Goal: Task Accomplishment & Management: Manage account settings

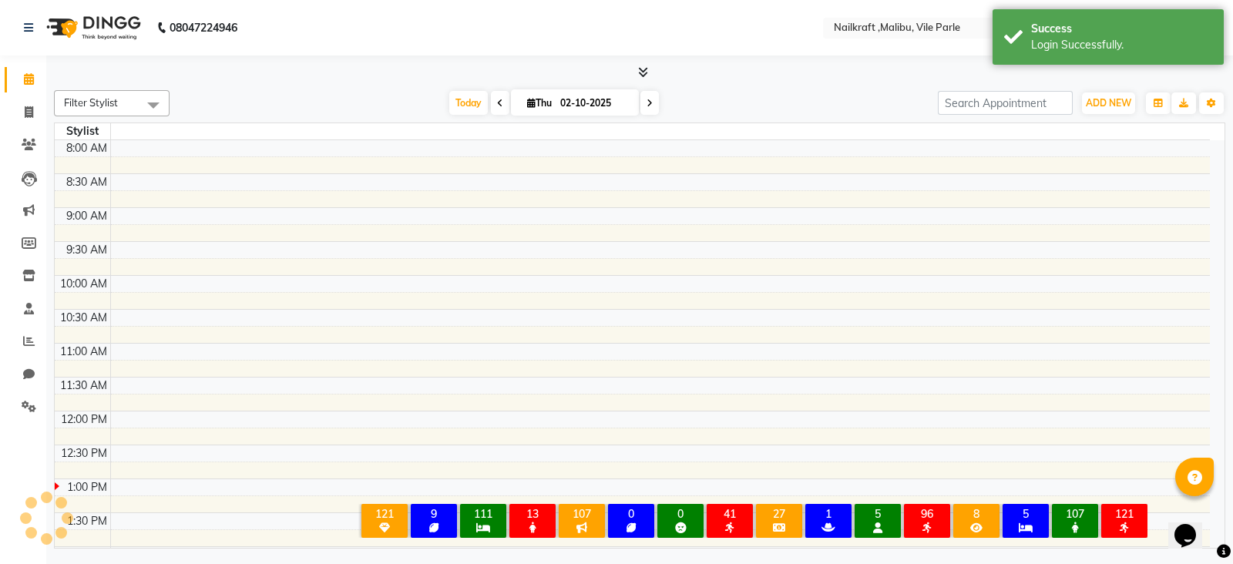
select select "en"
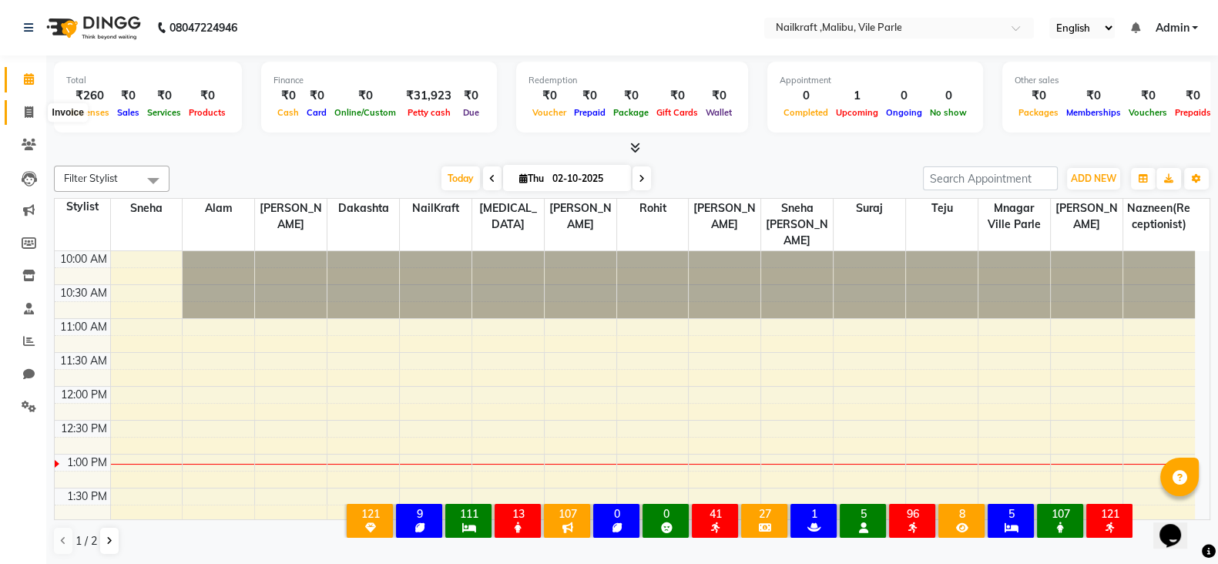
click at [31, 109] on icon at bounding box center [29, 112] width 8 height 12
select select "service"
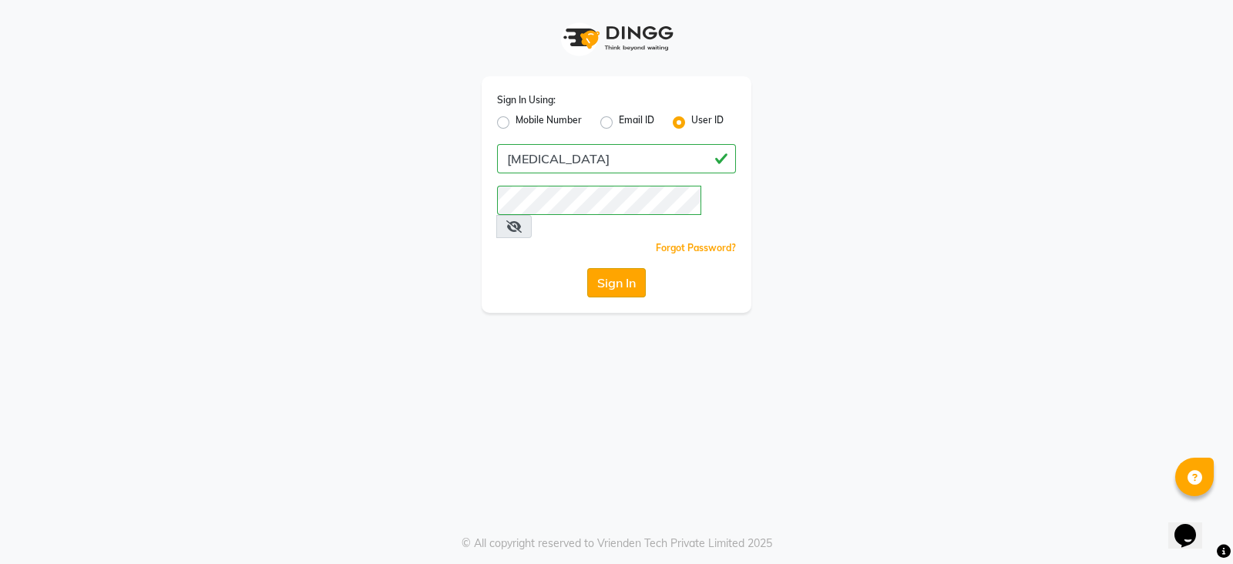
click at [608, 268] on button "Sign In" at bounding box center [616, 282] width 59 height 29
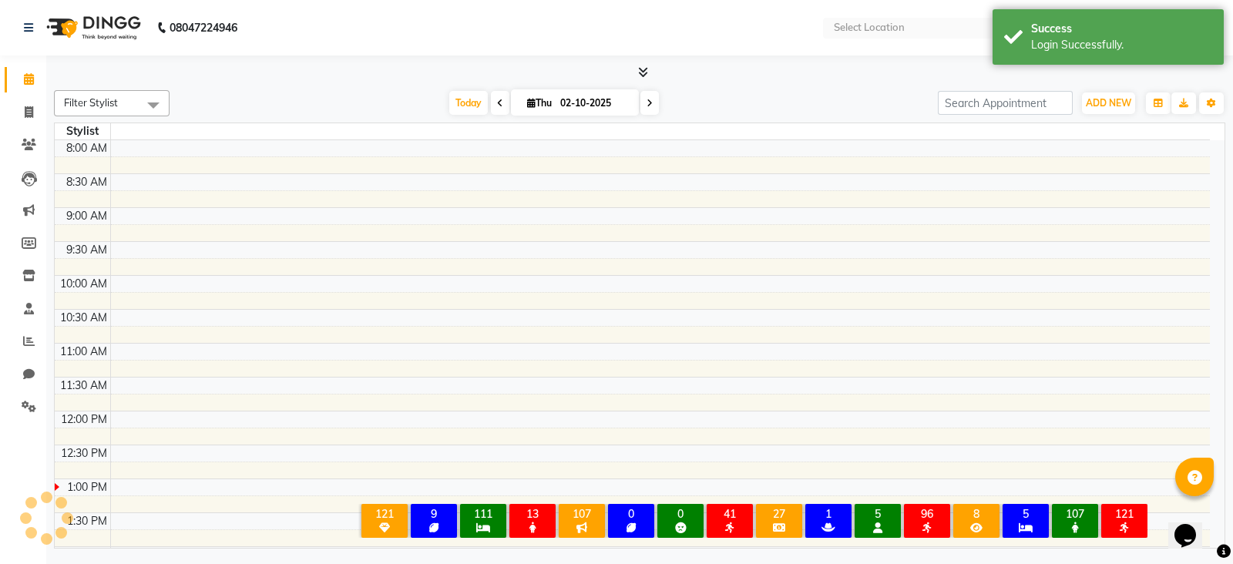
select select "en"
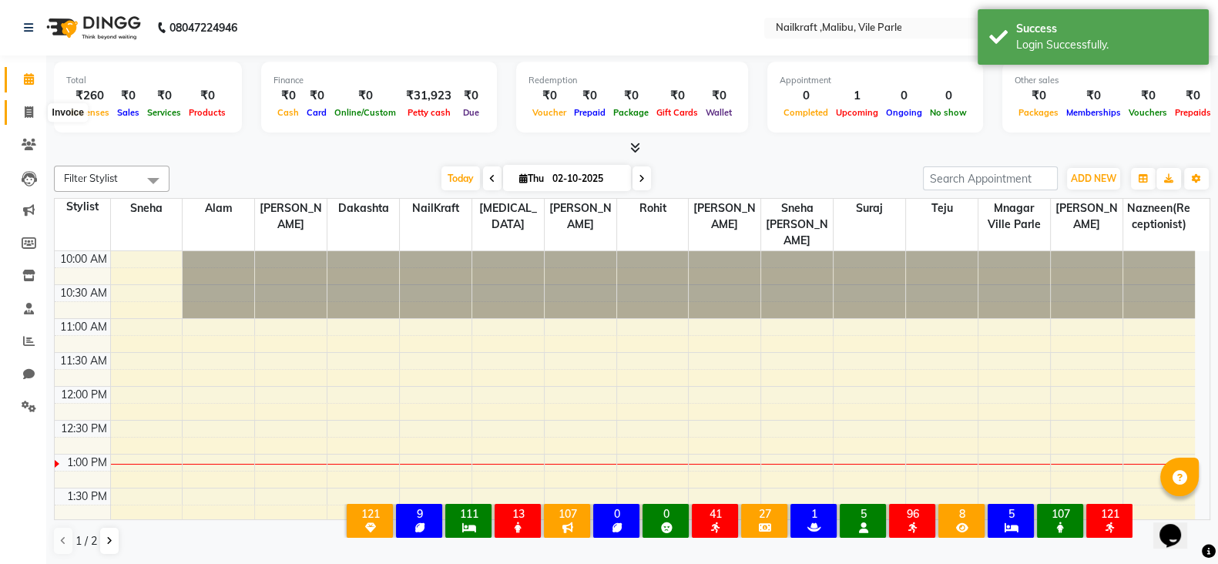
click at [27, 106] on icon at bounding box center [29, 112] width 8 height 12
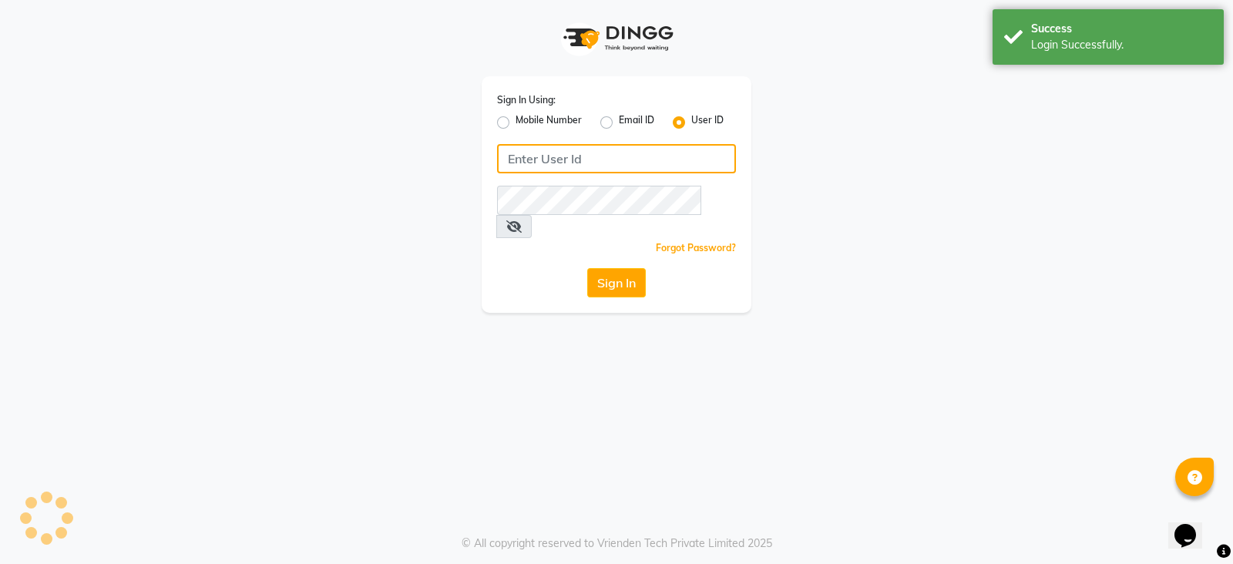
type input "[MEDICAL_DATA]"
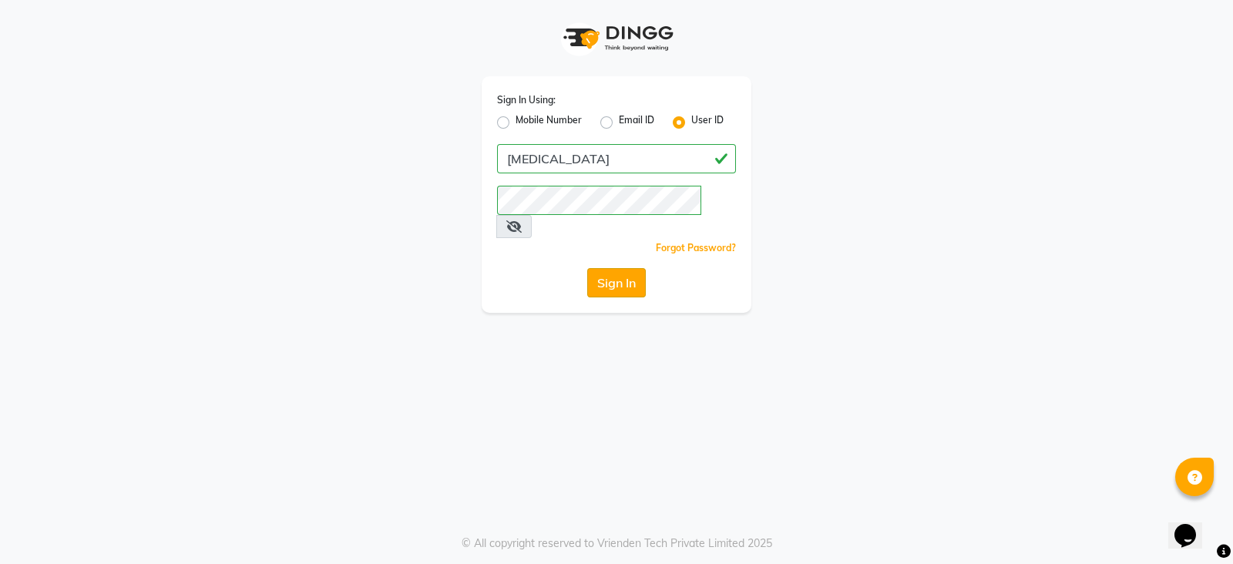
click at [632, 268] on button "Sign In" at bounding box center [616, 282] width 59 height 29
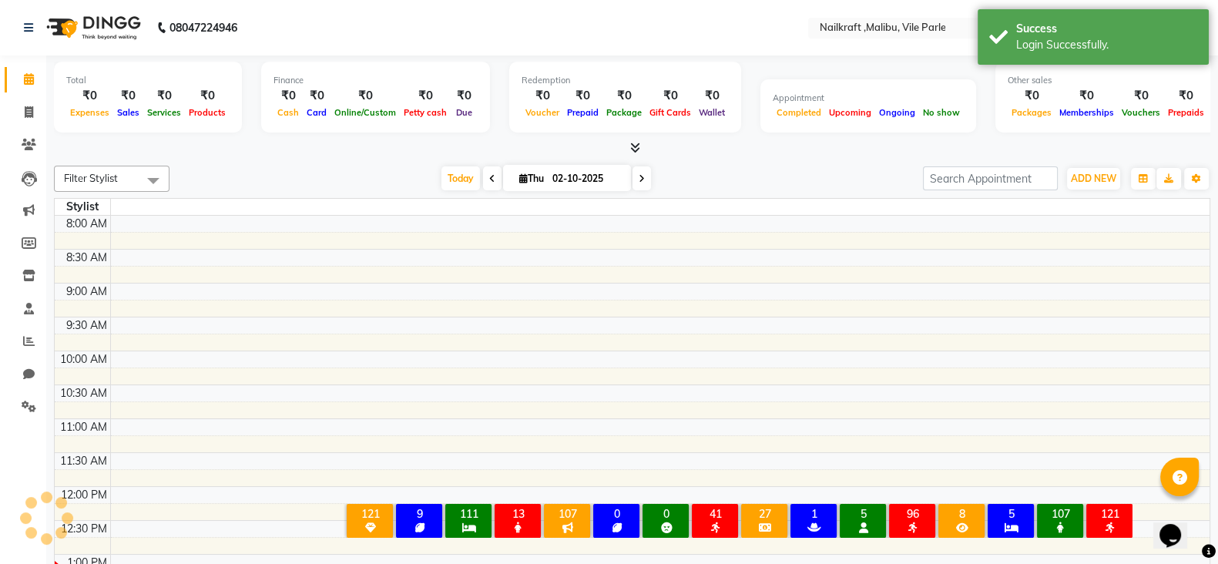
scroll to position [337, 0]
select select "en"
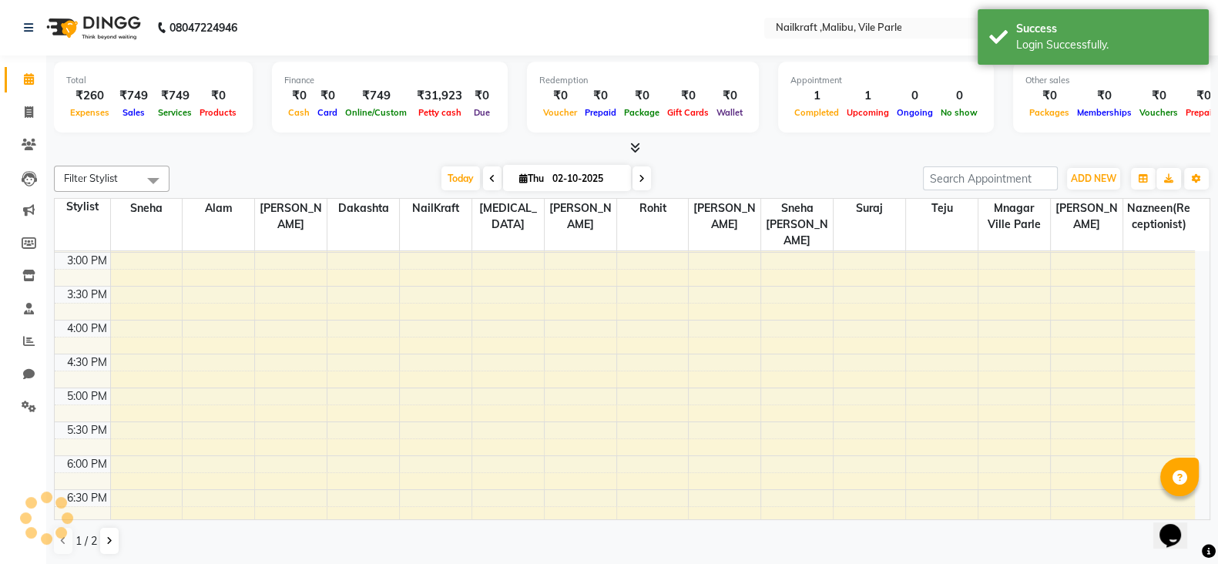
scroll to position [0, 0]
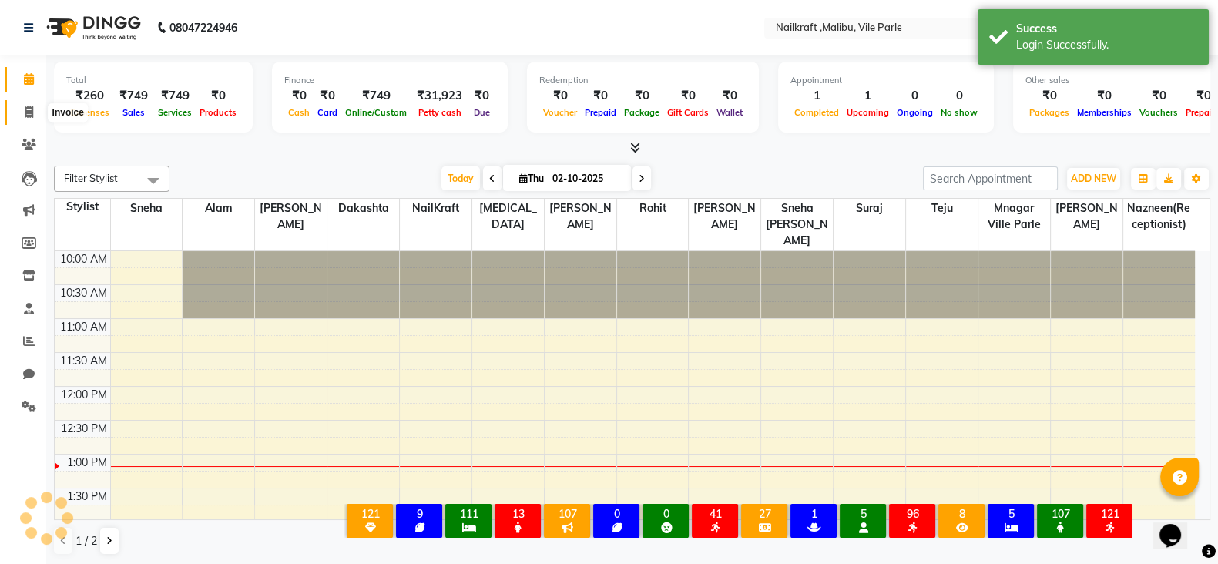
click at [25, 111] on icon at bounding box center [29, 112] width 8 height 12
select select "service"
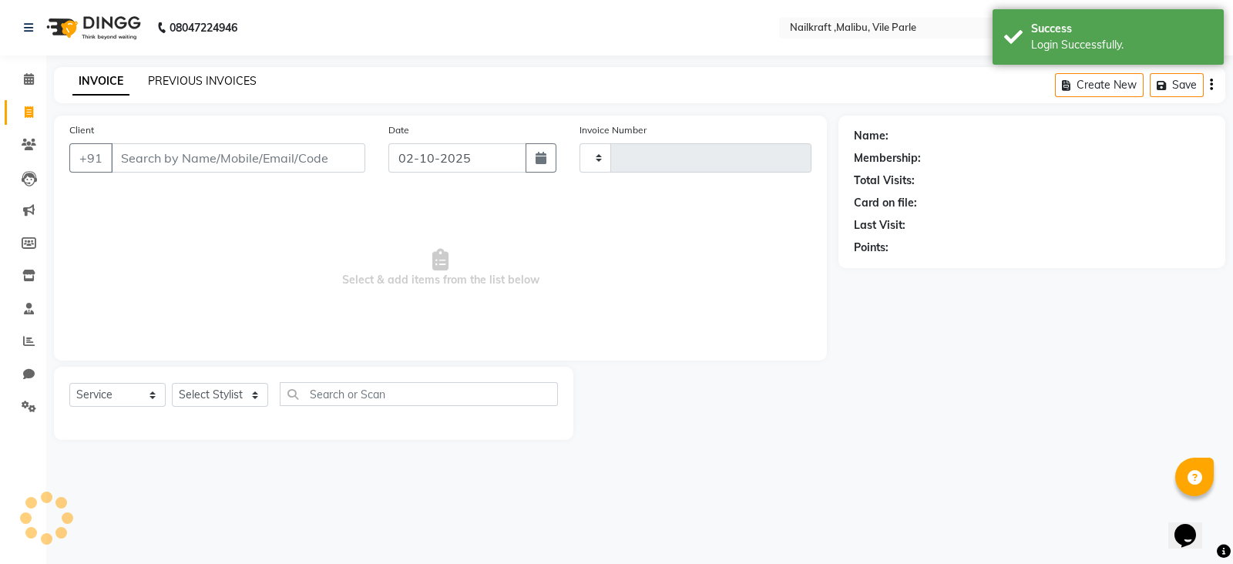
click at [220, 80] on link "PREVIOUS INVOICES" at bounding box center [202, 81] width 109 height 14
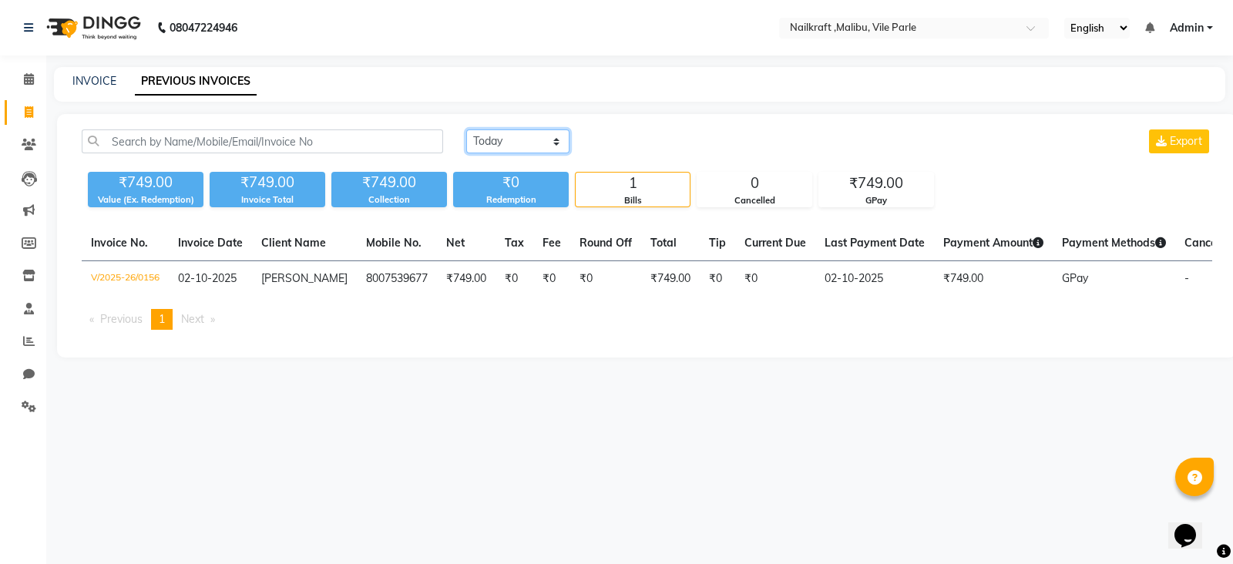
click at [536, 139] on select "[DATE] [DATE] Custom Range" at bounding box center [517, 141] width 103 height 24
click at [535, 414] on div "08047224946 Select Location × Nailkraft ,[GEOGRAPHIC_DATA], Vile Parle English …" at bounding box center [616, 282] width 1233 height 564
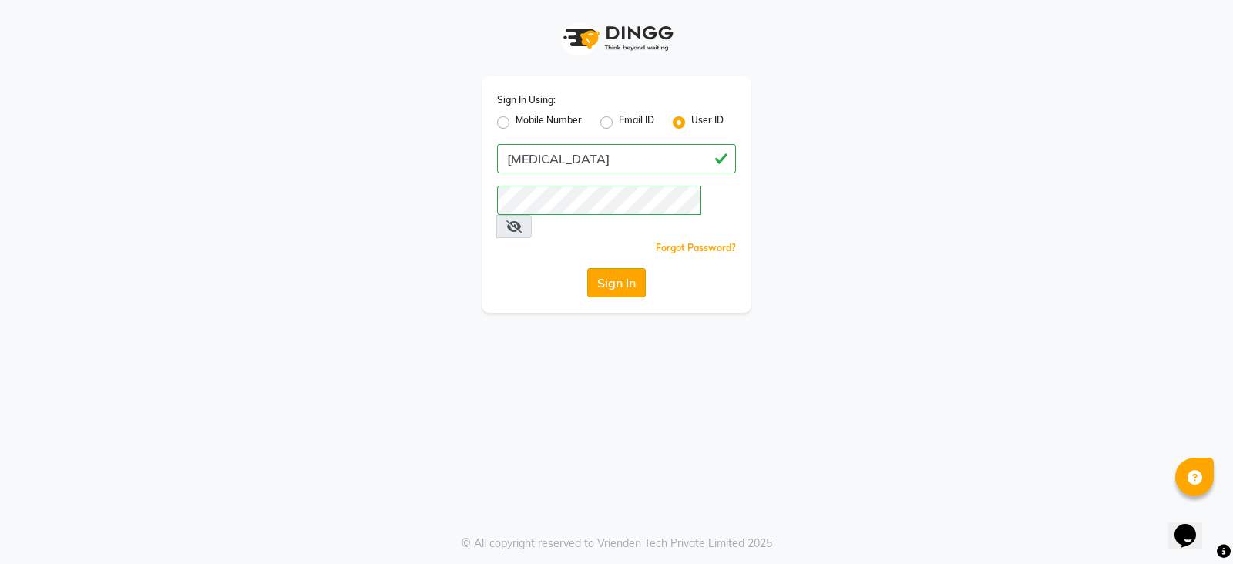
click at [619, 268] on button "Sign In" at bounding box center [616, 282] width 59 height 29
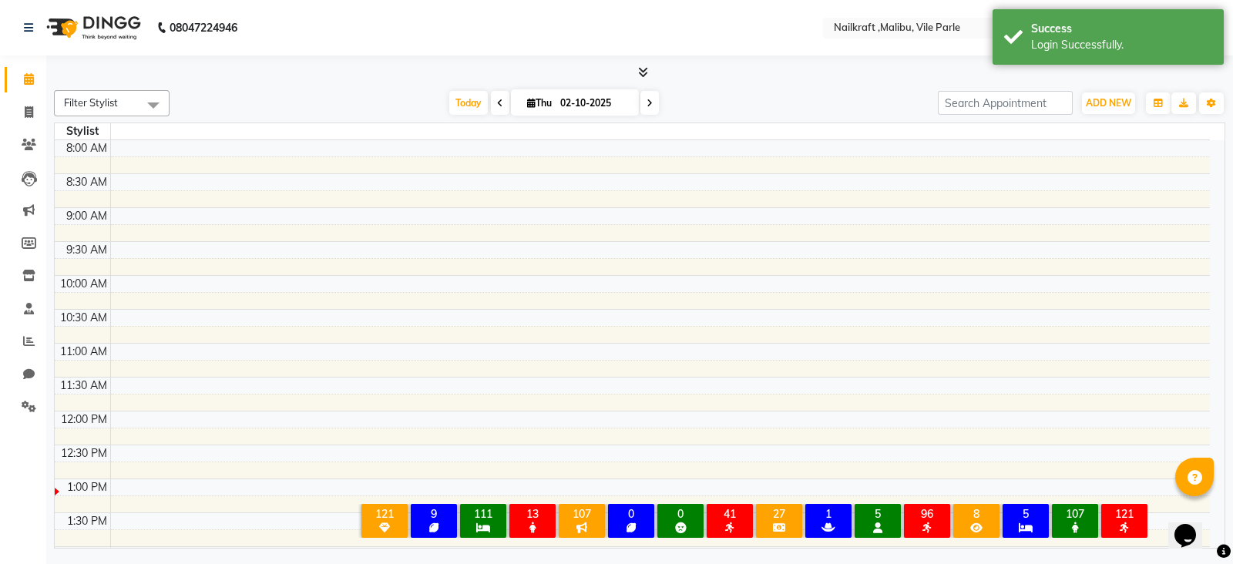
select select "en"
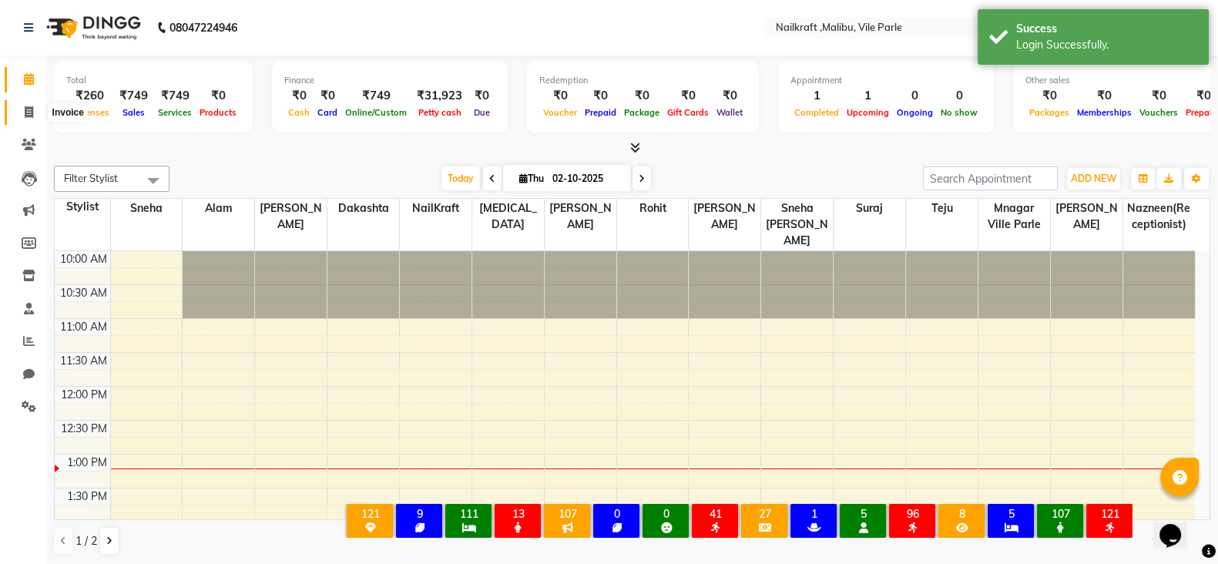
click at [18, 112] on span at bounding box center [28, 113] width 27 height 18
select select "service"
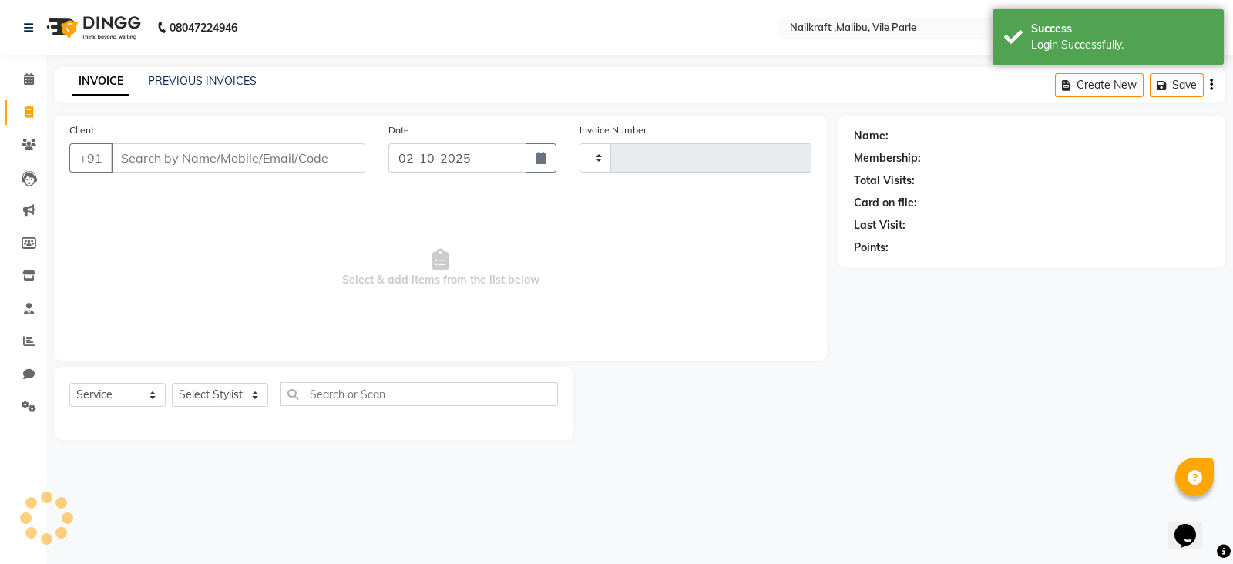
type input "0157"
select select "8988"
click at [238, 68] on div "INVOICE PREVIOUS INVOICES Create New Save" at bounding box center [639, 85] width 1171 height 36
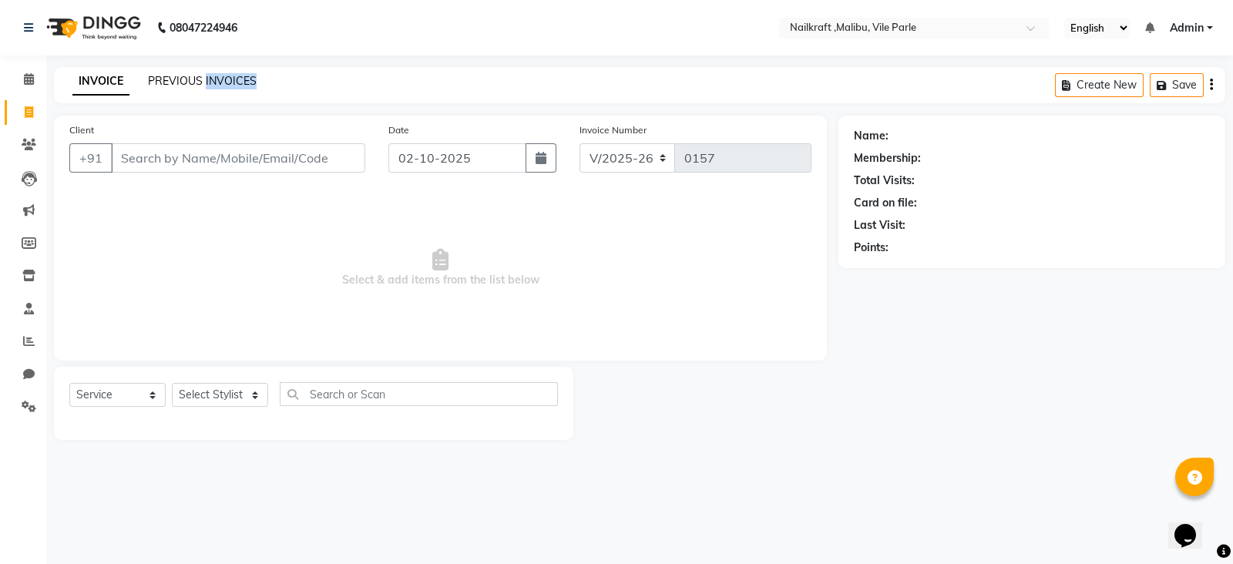
click at [189, 84] on link "PREVIOUS INVOICES" at bounding box center [202, 81] width 109 height 14
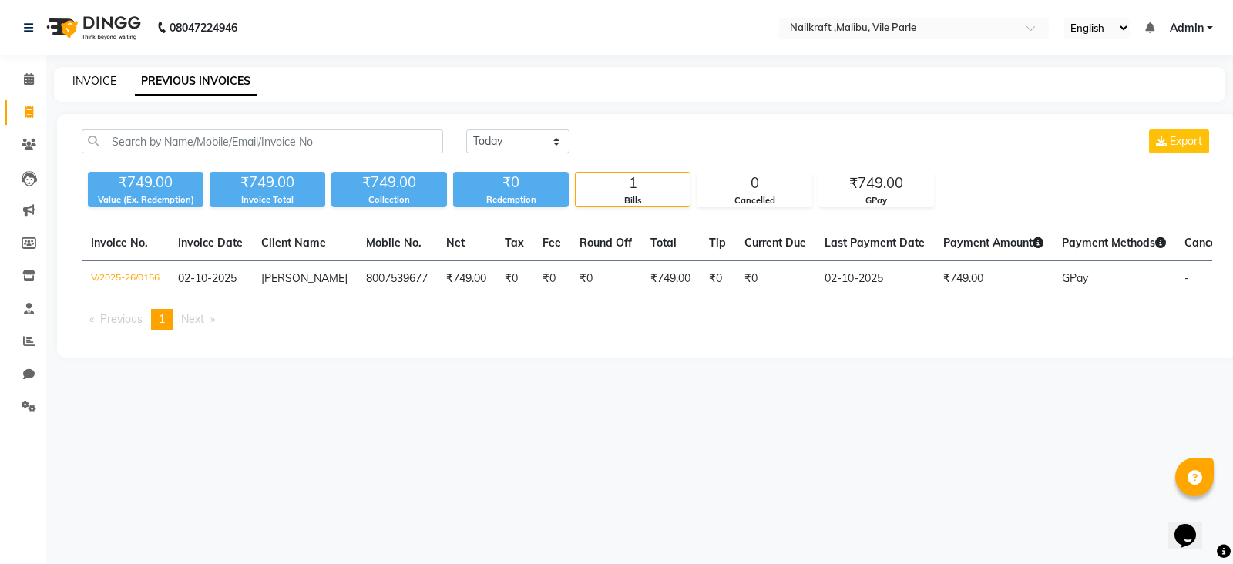
click at [98, 75] on link "INVOICE" at bounding box center [94, 81] width 44 height 14
select select "service"
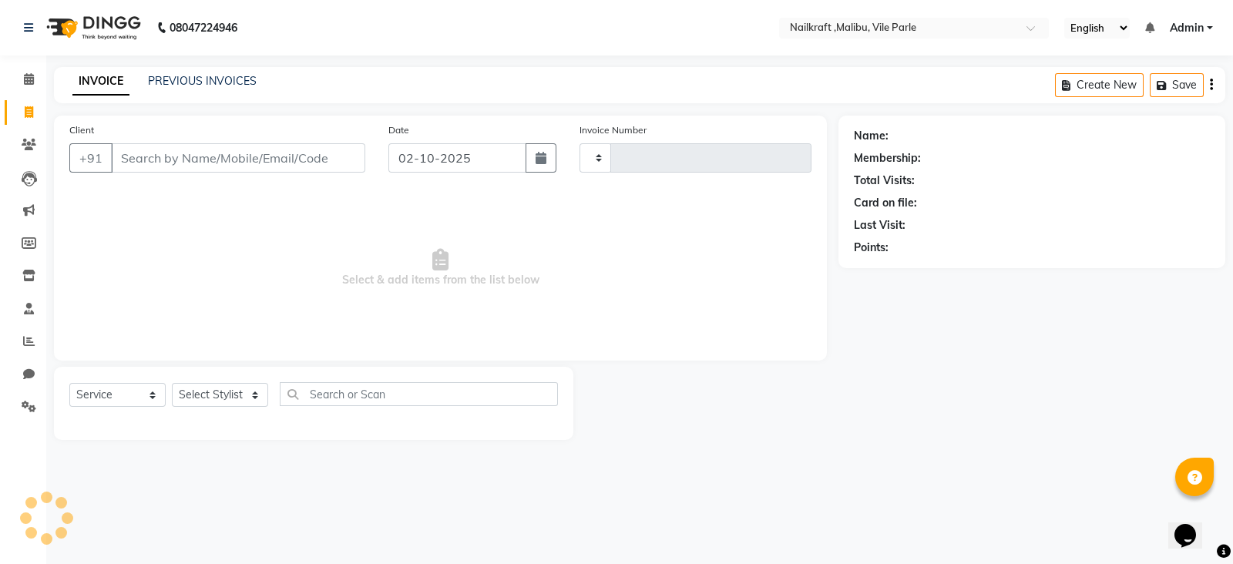
type input "0157"
select select "8988"
click at [187, 169] on input "Client" at bounding box center [238, 157] width 254 height 29
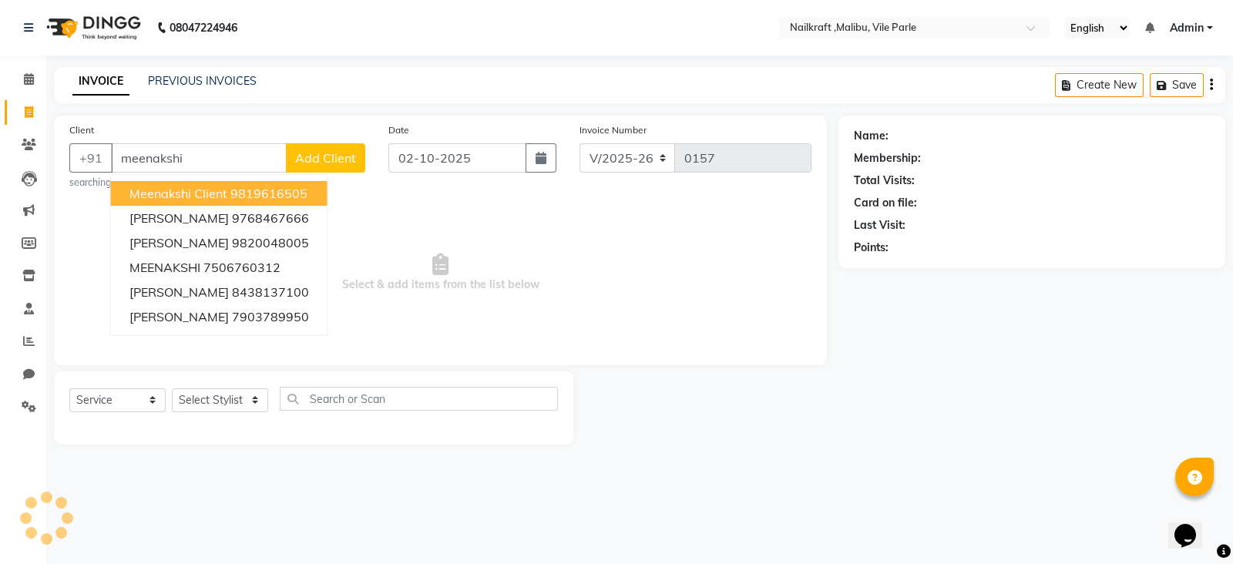
type input "meenakshi"
click at [315, 157] on span "Add Client" at bounding box center [325, 157] width 61 height 15
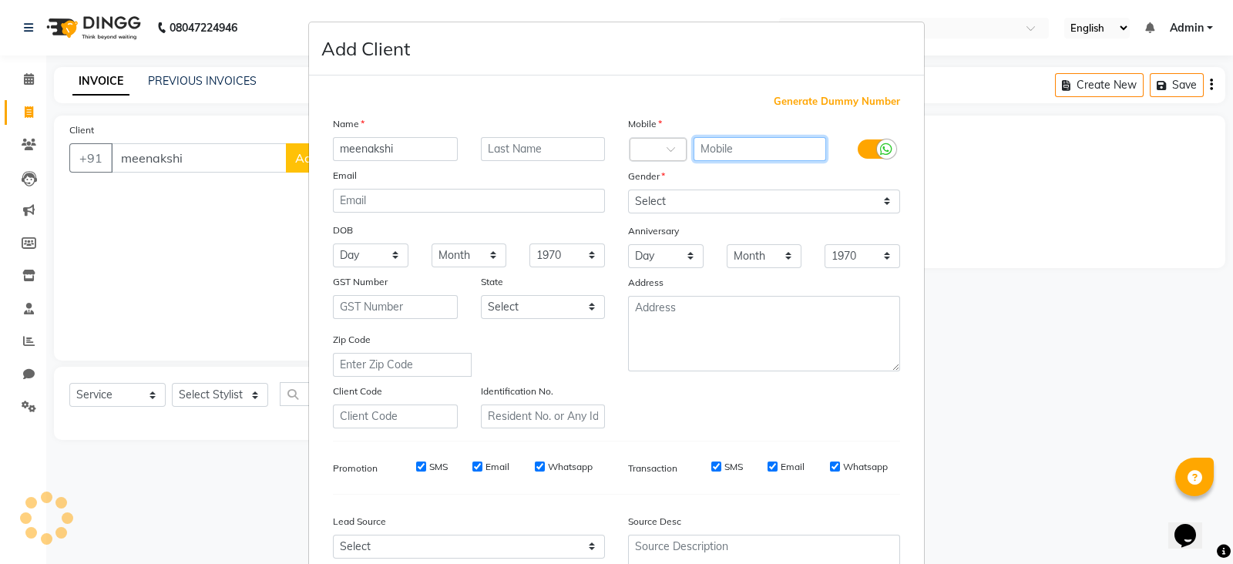
click at [778, 144] on input "text" at bounding box center [759, 149] width 133 height 24
type input "="
type input "+"
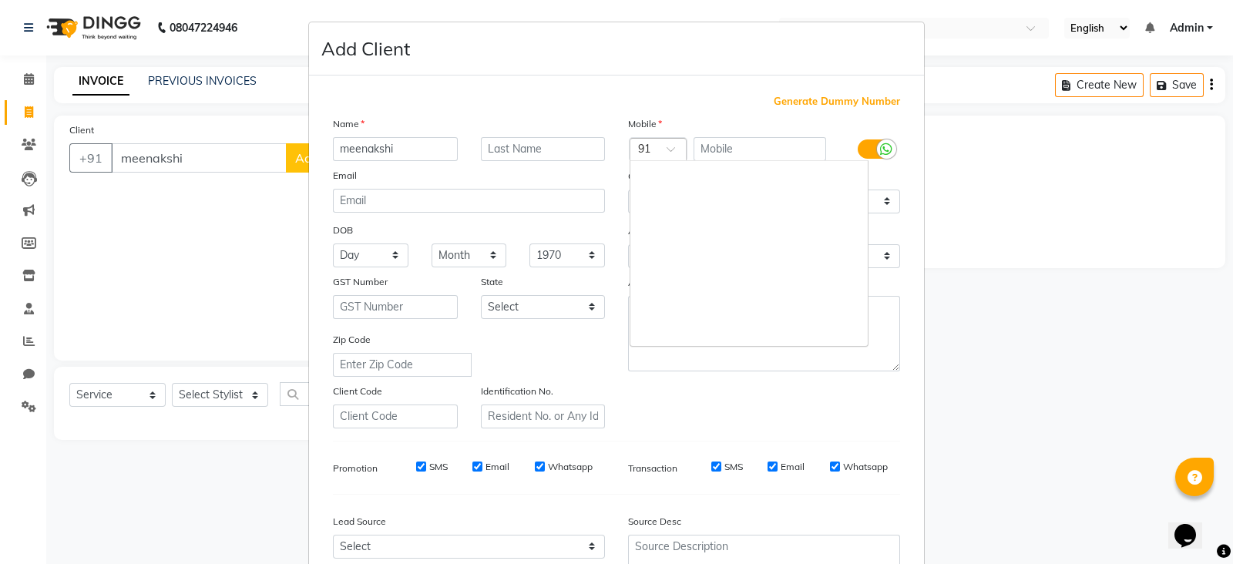
click at [654, 153] on div at bounding box center [657, 151] width 55 height 16
click at [968, 307] on ngb-modal-window "Add Client Generate Dummy Number Name meenakshi Email DOB Day 01 02 03 04 05 06…" at bounding box center [616, 282] width 1233 height 564
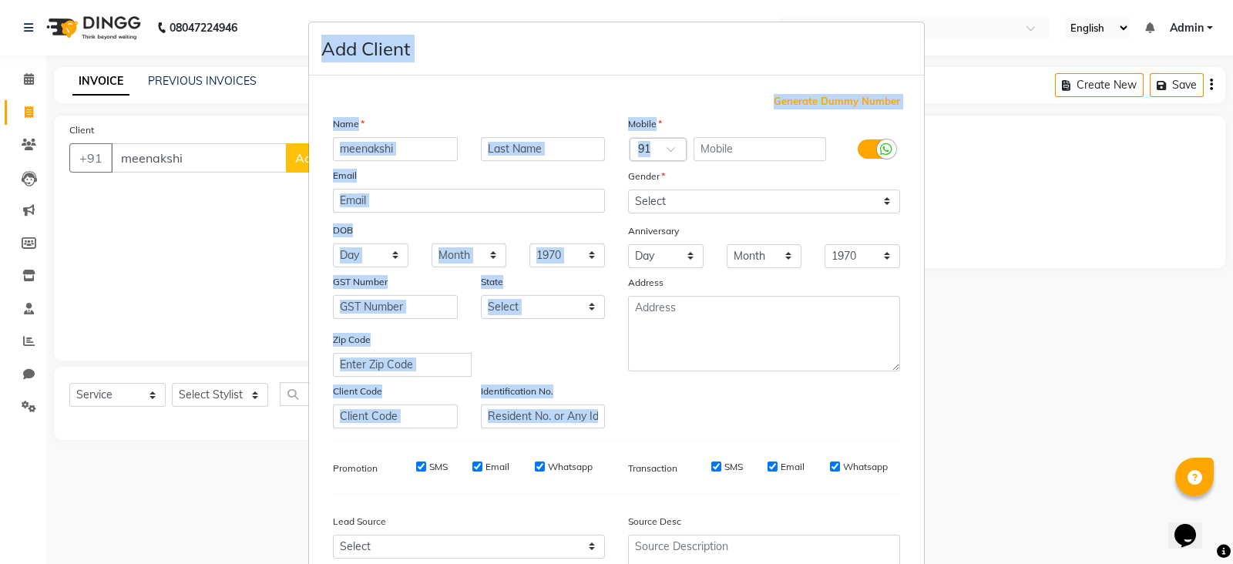
drag, startPoint x: 968, startPoint y: 307, endPoint x: 743, endPoint y: 150, distance: 274.4
click at [743, 150] on ngb-modal-window "Add Client Generate Dummy Number Name meenakshi Email DOB Day 01 02 03 04 05 06…" at bounding box center [616, 282] width 1233 height 564
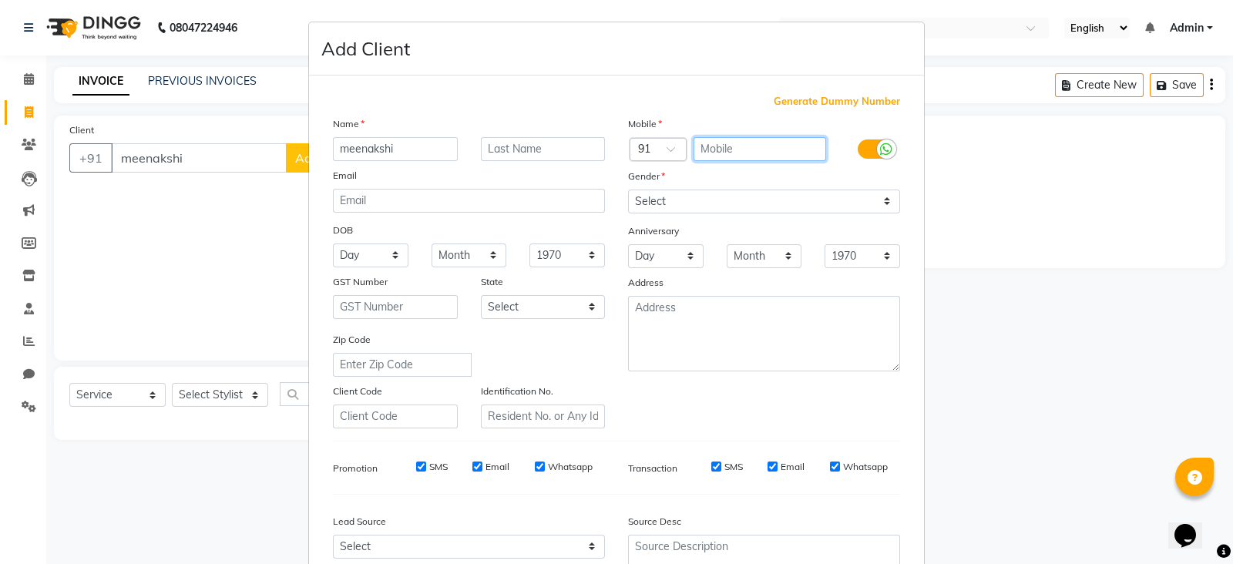
click at [743, 150] on input "text" at bounding box center [759, 149] width 133 height 24
type input "3"
type input "13472324803"
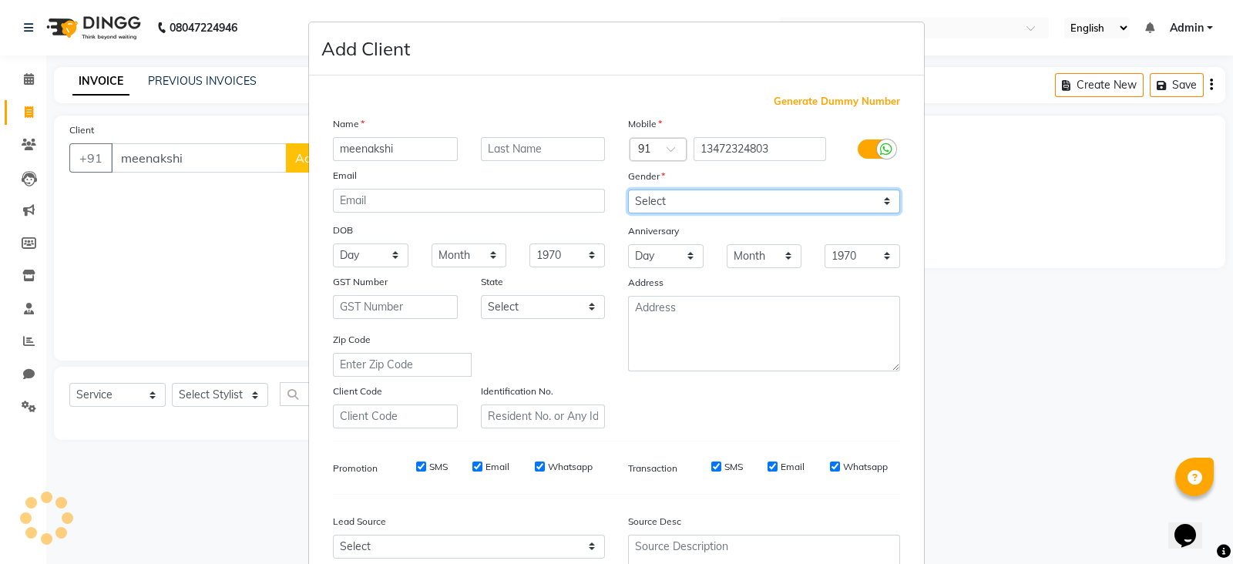
click at [735, 206] on select "Select [DEMOGRAPHIC_DATA] [DEMOGRAPHIC_DATA] Other Prefer Not To Say" at bounding box center [764, 202] width 272 height 24
select select "[DEMOGRAPHIC_DATA]"
click at [628, 190] on select "Select [DEMOGRAPHIC_DATA] [DEMOGRAPHIC_DATA] Other Prefer Not To Say" at bounding box center [764, 202] width 272 height 24
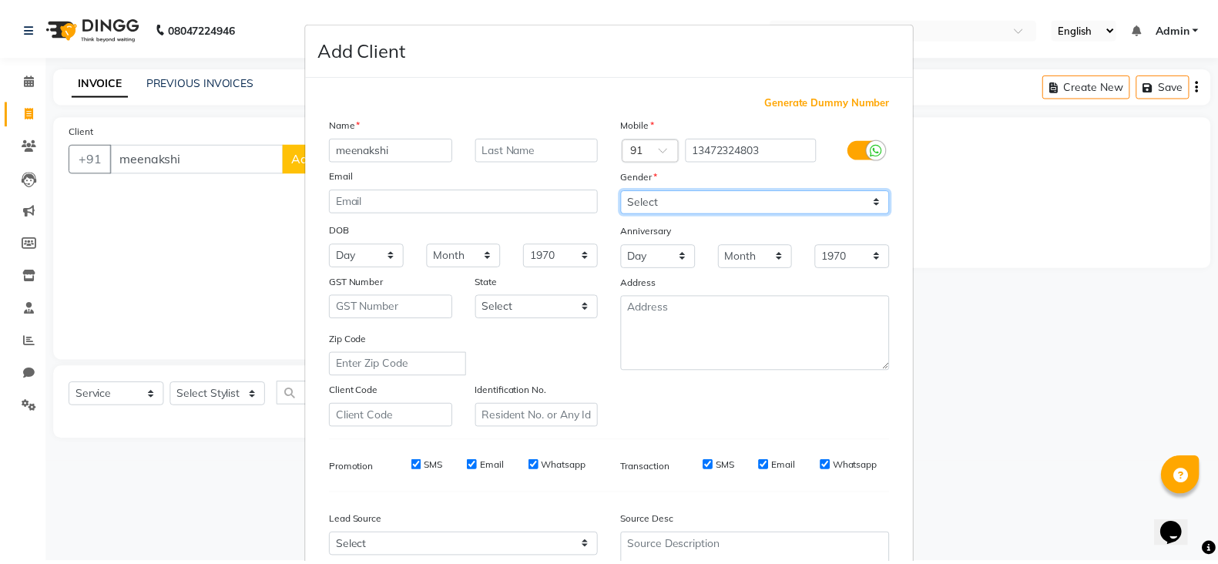
scroll to position [156, 0]
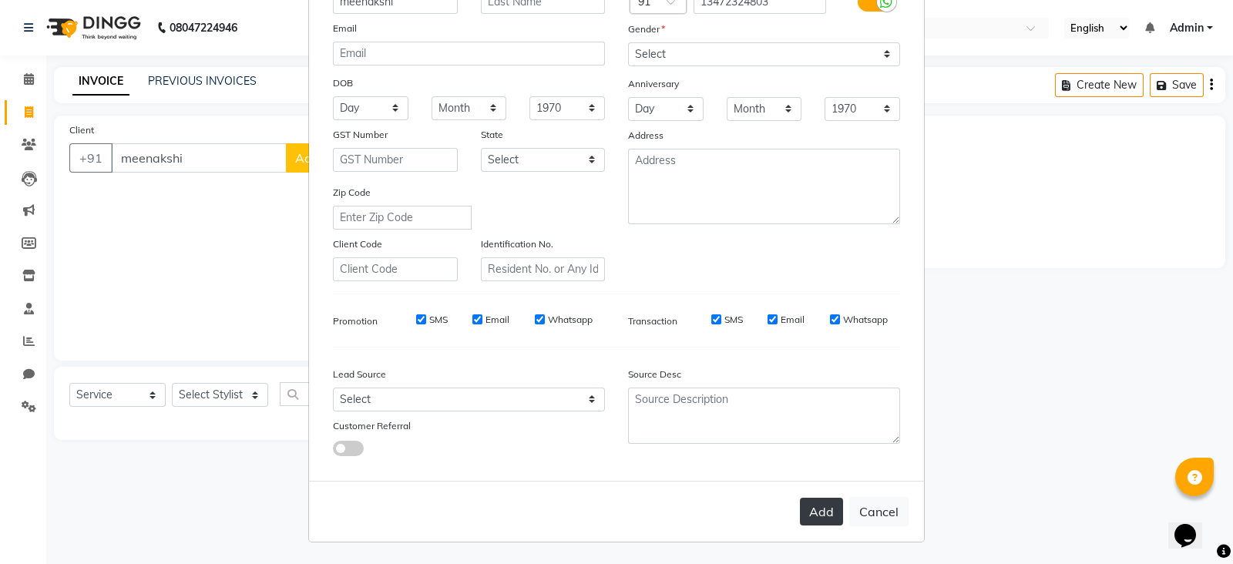
click at [817, 510] on button "Add" at bounding box center [821, 512] width 43 height 28
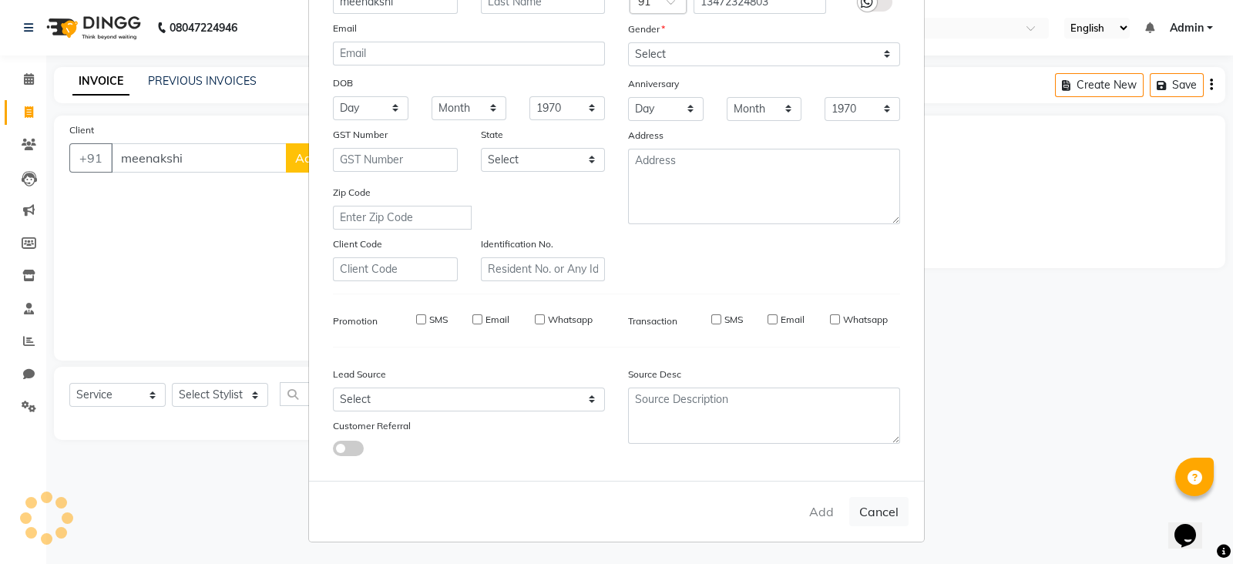
type input "13472324803"
select select
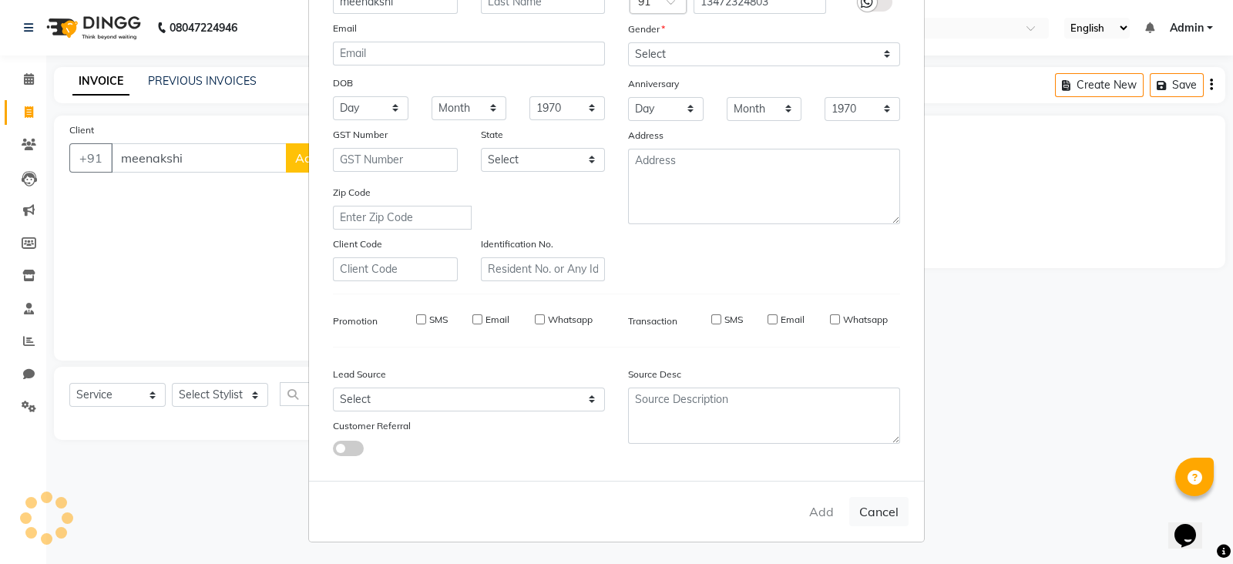
select select
checkbox input "false"
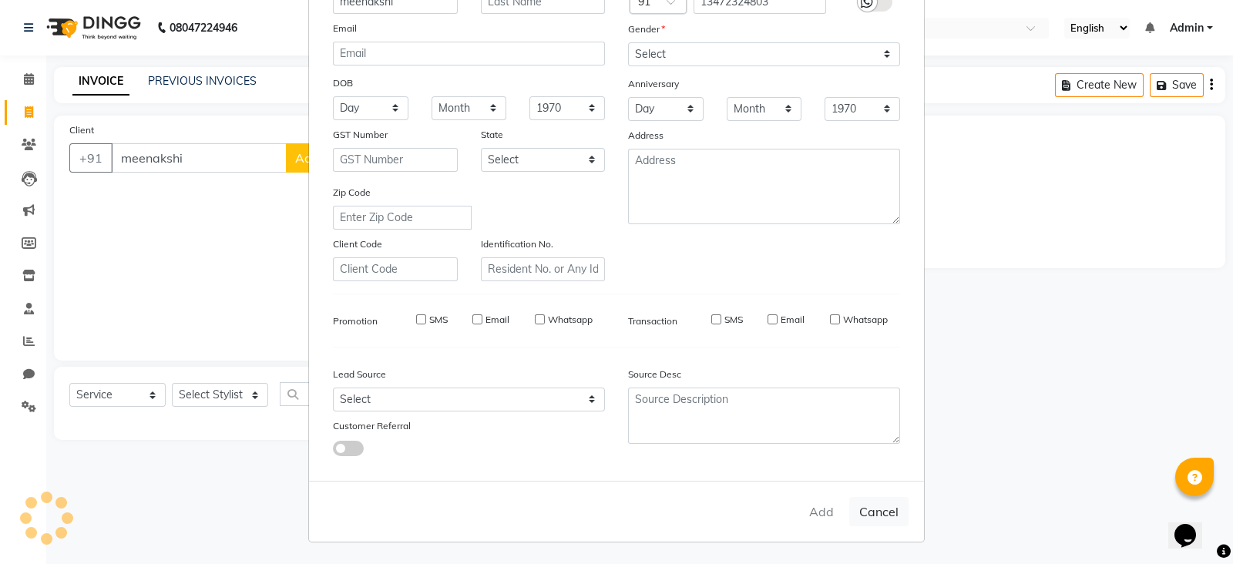
checkbox input "false"
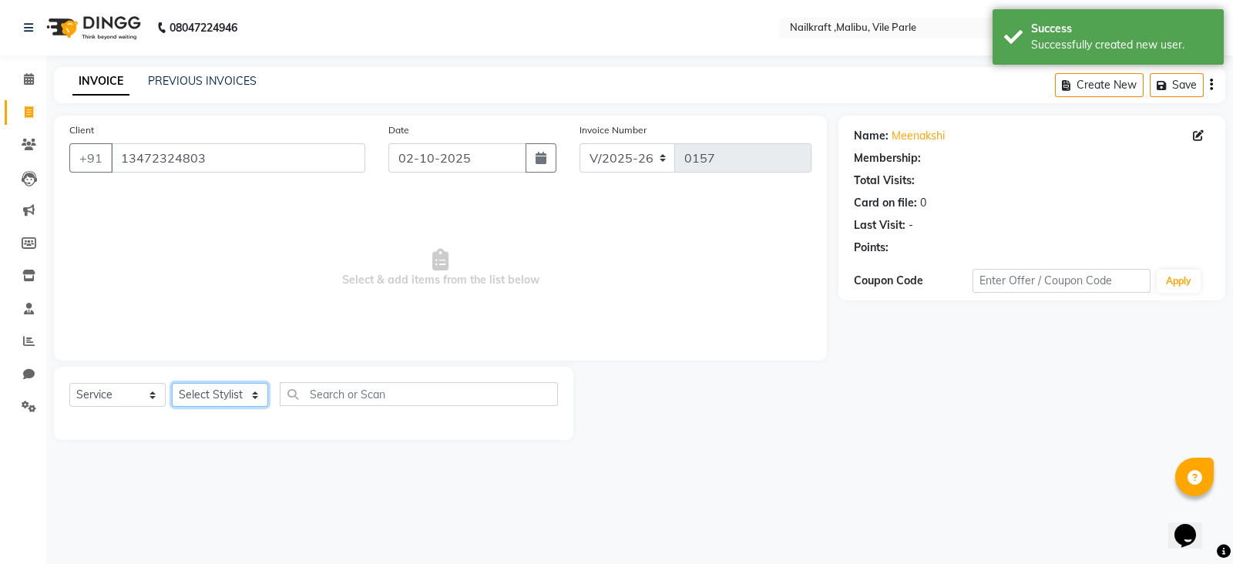
click at [223, 394] on select "Select Stylist [PERSON_NAME] [PERSON_NAME] [PERSON_NAME] ville parle NailKraft …" at bounding box center [220, 395] width 96 height 24
select select "1: Object"
select select "91350"
click at [172, 384] on select "Select Stylist [PERSON_NAME] [PERSON_NAME] [PERSON_NAME] ville parle NailKraft …" at bounding box center [220, 395] width 96 height 24
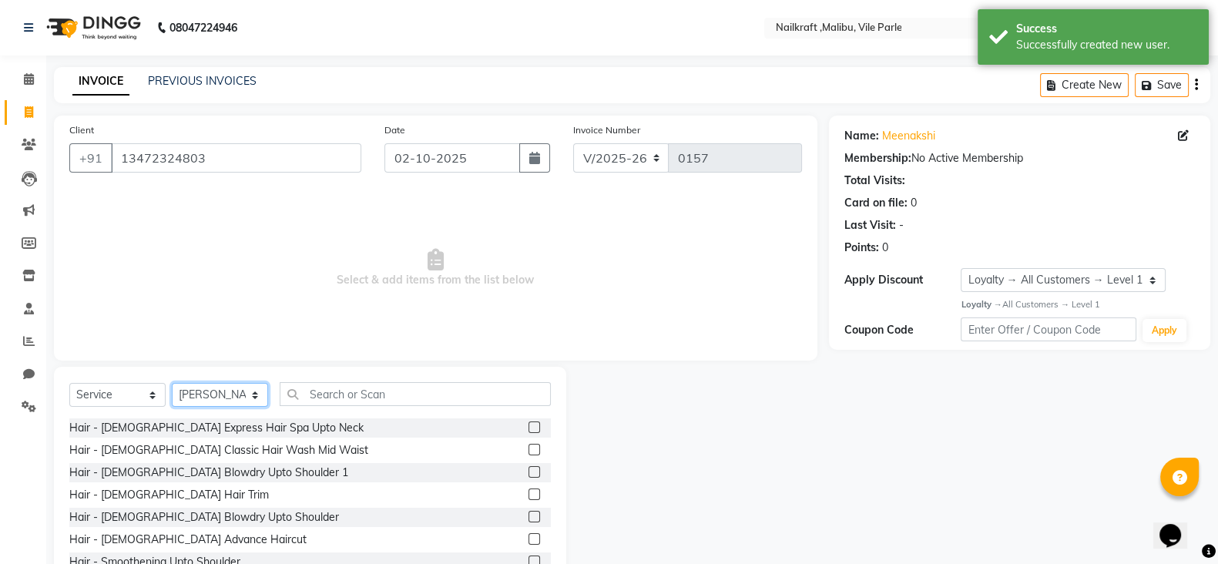
click at [238, 394] on select "Select Stylist [PERSON_NAME] [PERSON_NAME] [PERSON_NAME] ville parle NailKraft …" at bounding box center [220, 395] width 96 height 24
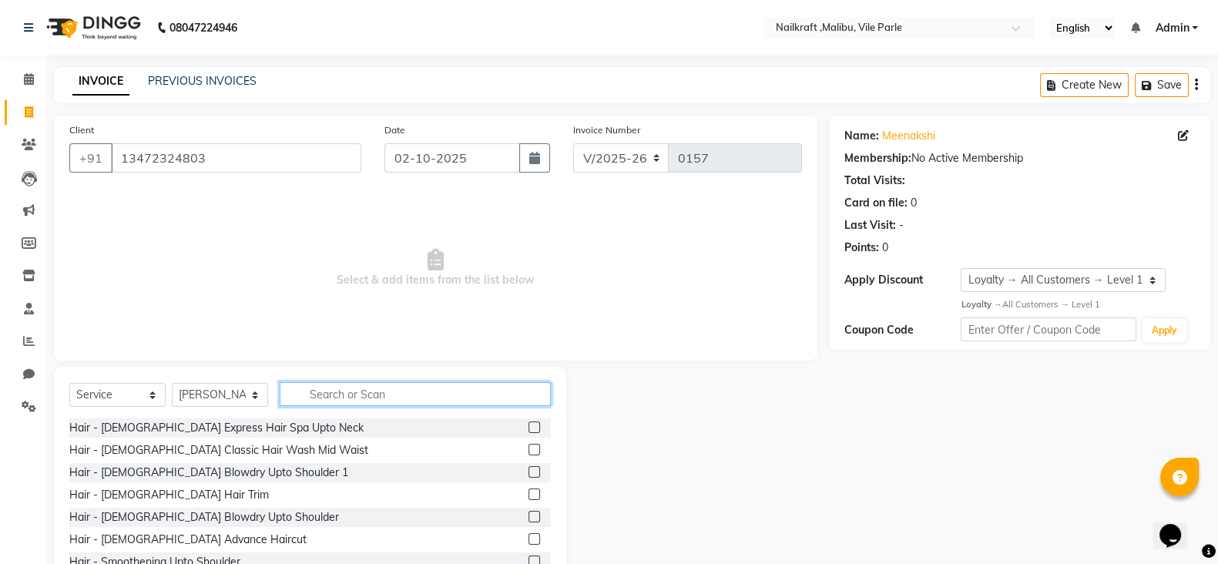
click at [374, 398] on input "text" at bounding box center [415, 394] width 271 height 24
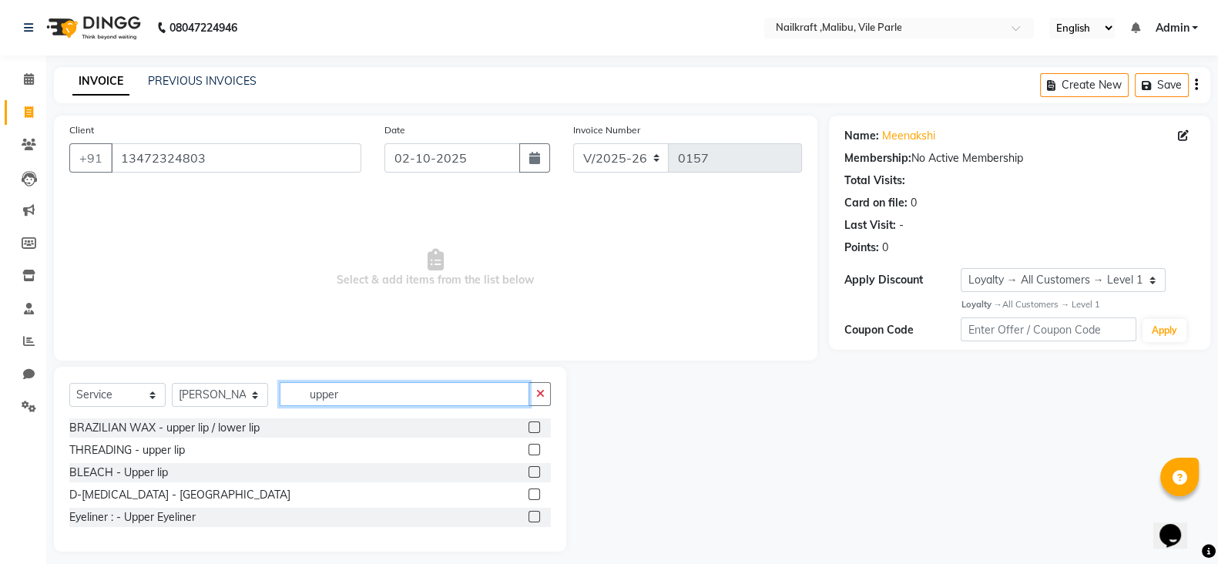
type input "upper"
click at [534, 452] on label at bounding box center [535, 450] width 12 height 12
click at [534, 452] on input "checkbox" at bounding box center [534, 450] width 10 height 10
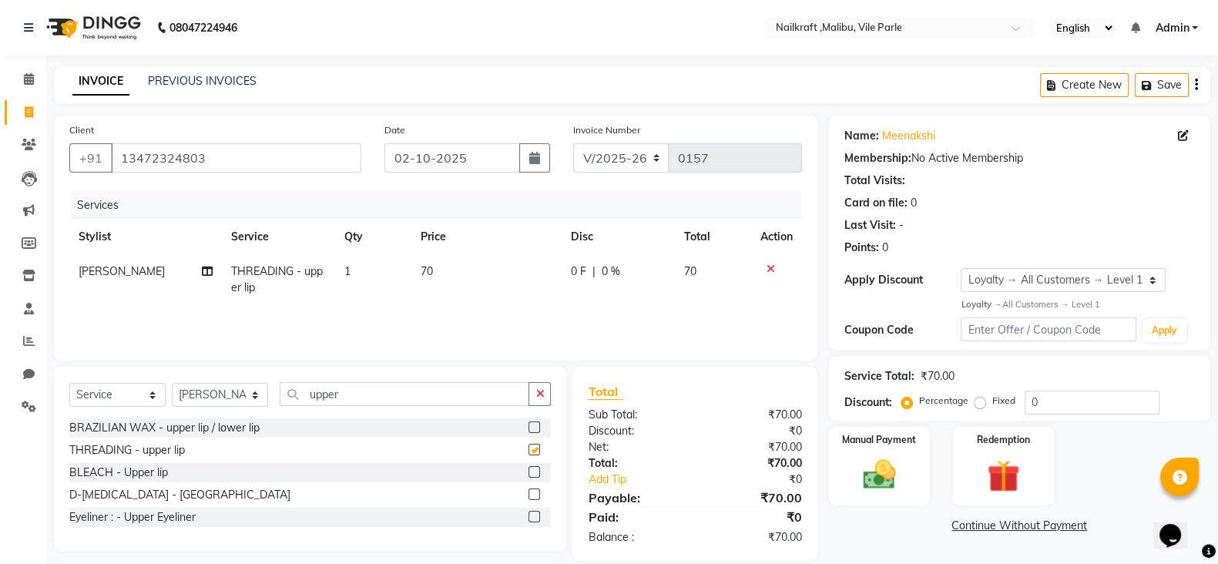
checkbox input "false"
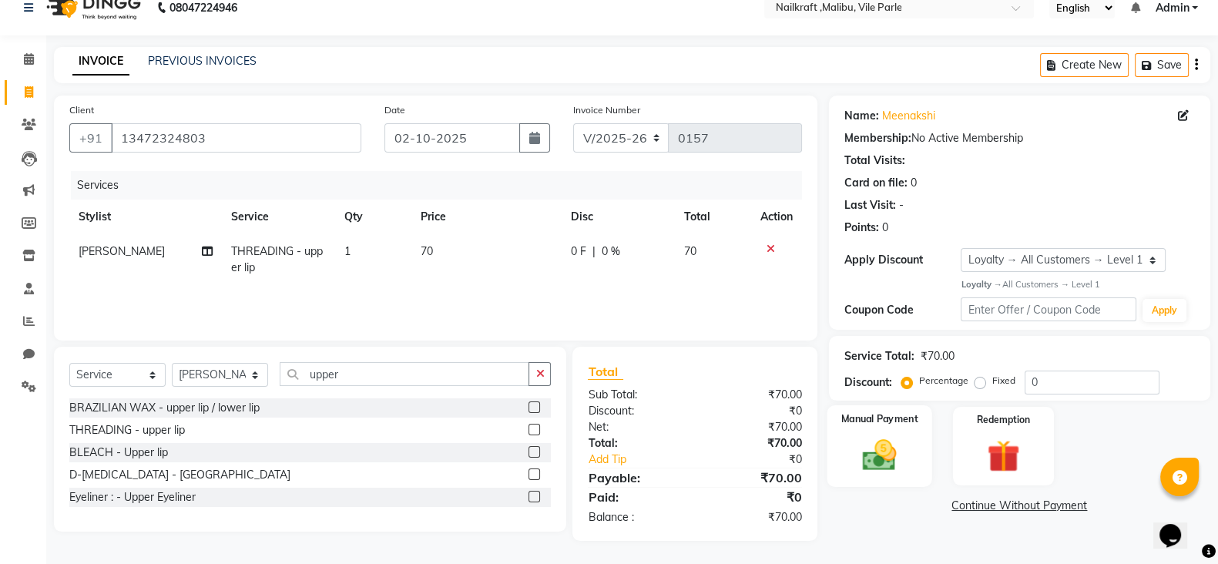
click at [852, 451] on img at bounding box center [879, 454] width 55 height 39
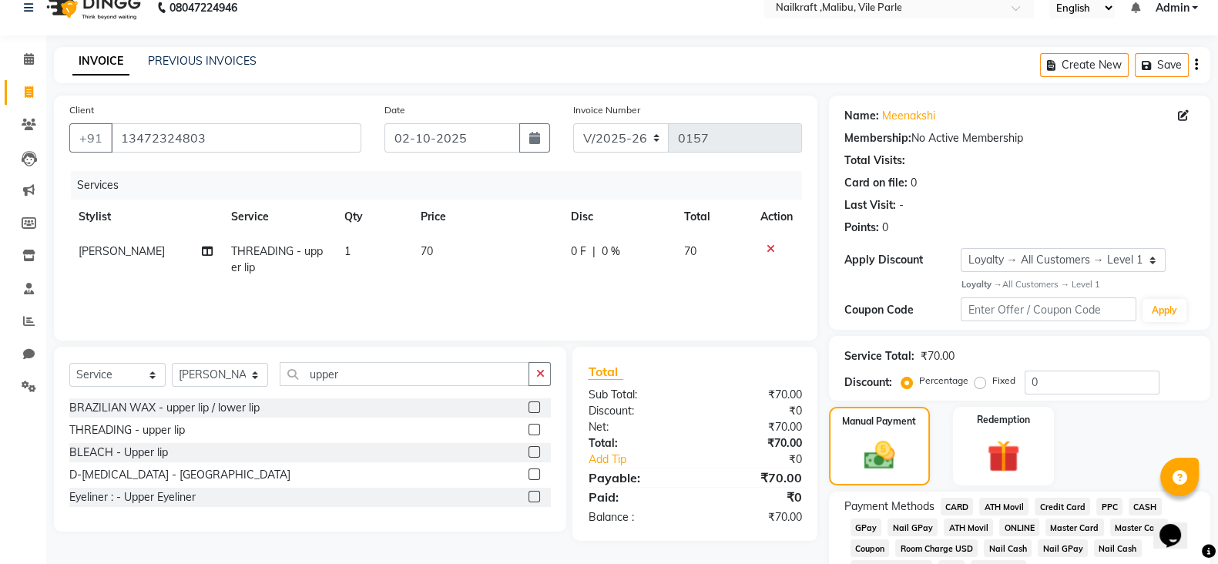
scroll to position [99, 0]
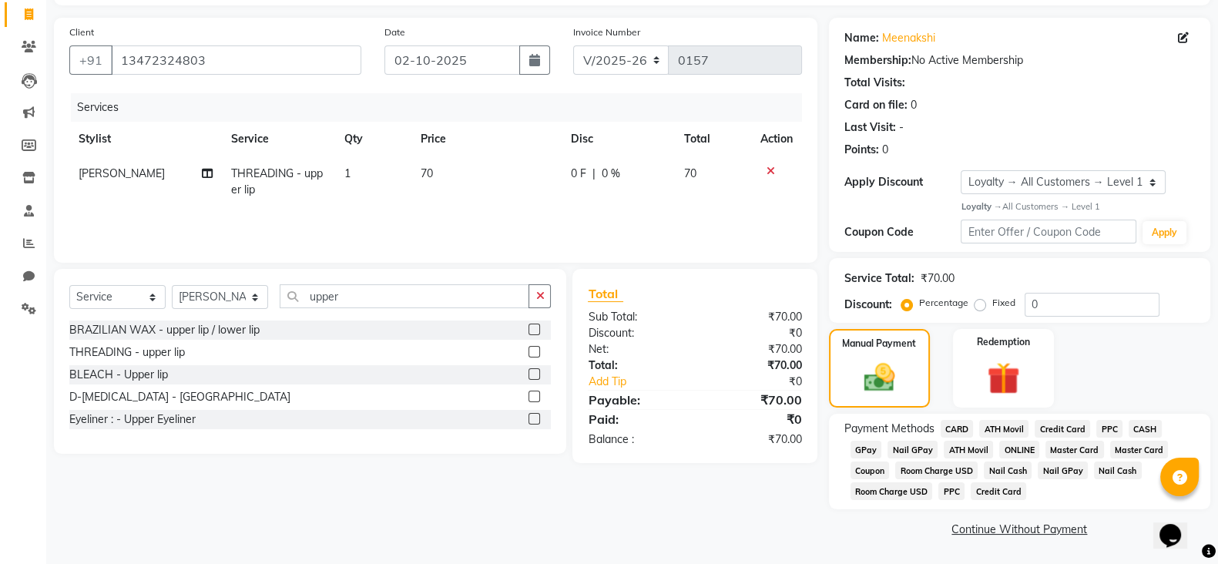
click at [1141, 425] on span "CASH" at bounding box center [1145, 429] width 33 height 18
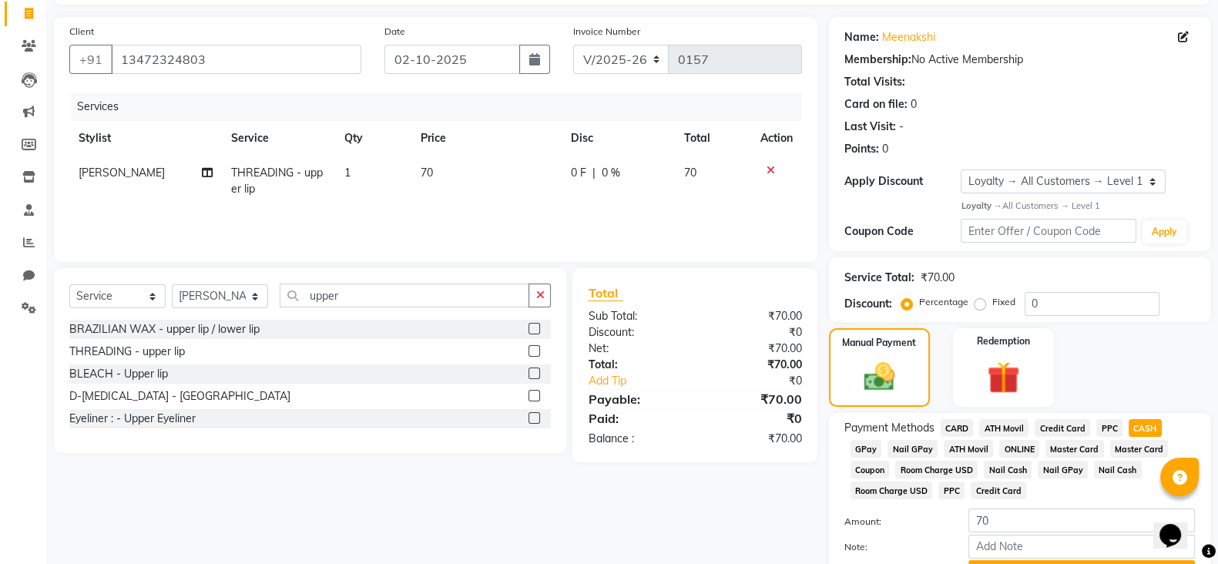
scroll to position [181, 0]
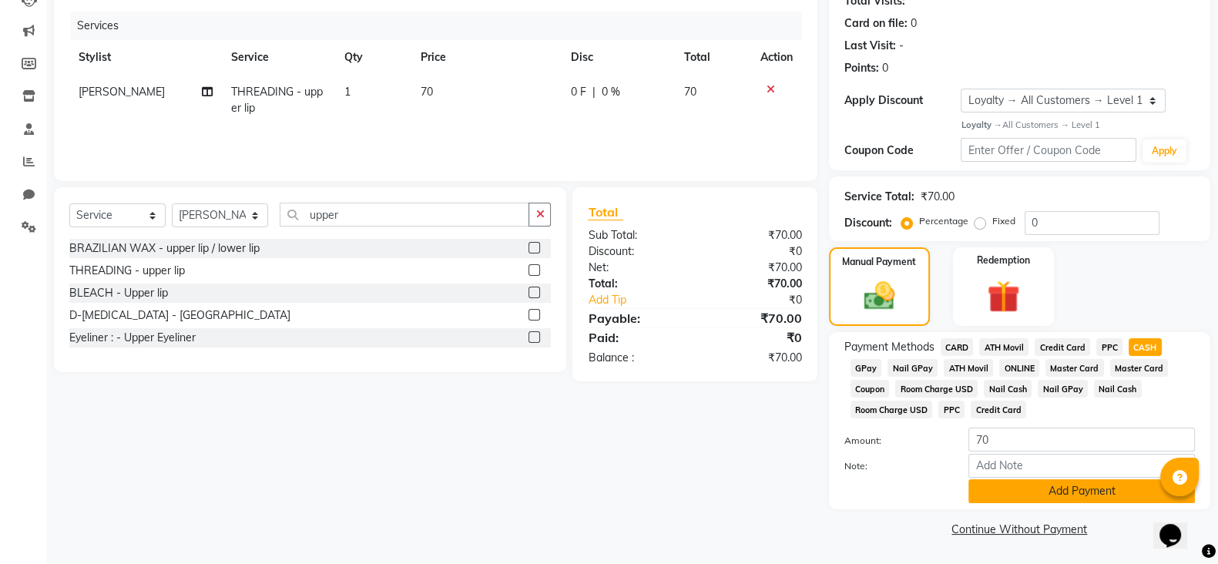
click at [1110, 483] on button "Add Payment" at bounding box center [1081, 491] width 227 height 24
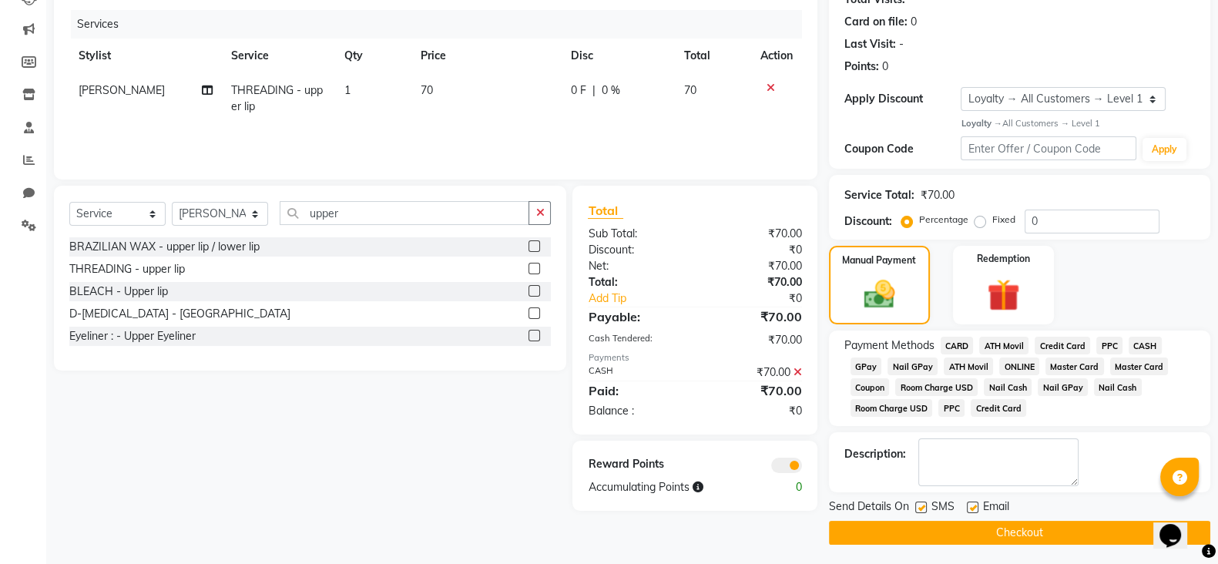
scroll to position [185, 0]
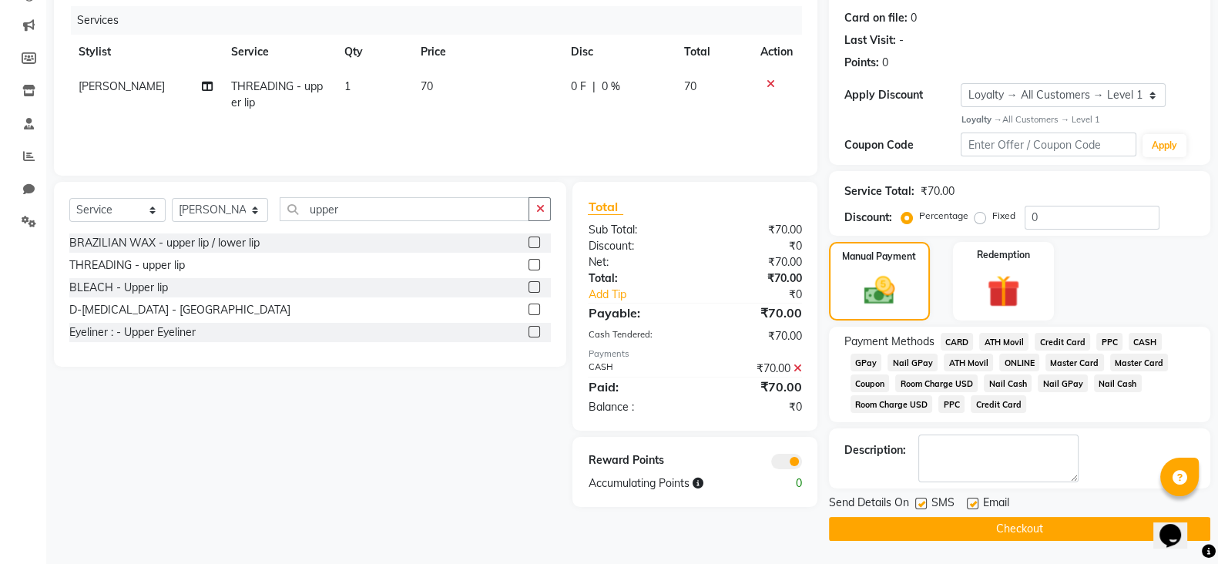
click at [1105, 528] on button "Checkout" at bounding box center [1019, 529] width 381 height 24
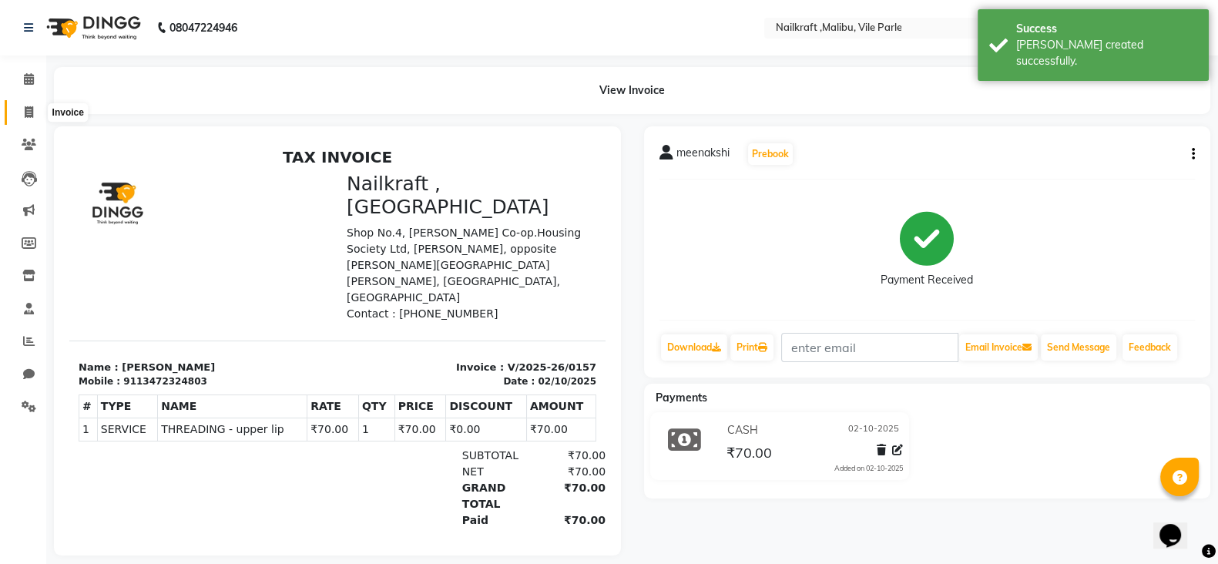
click at [26, 113] on icon at bounding box center [29, 112] width 8 height 12
select select "service"
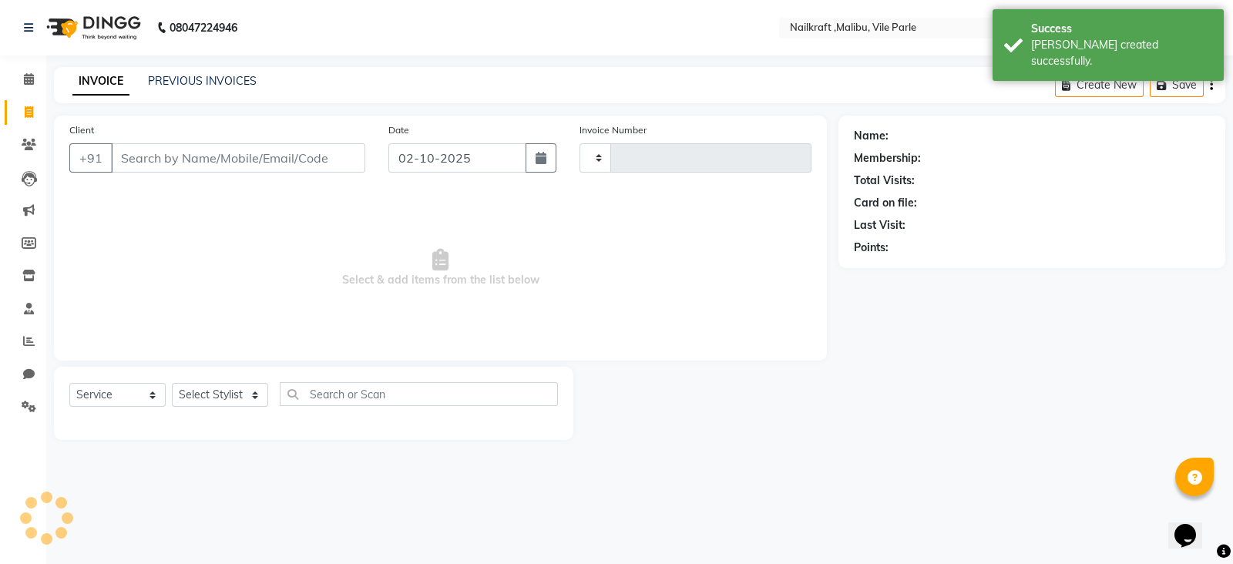
type input "0158"
select select "8988"
click at [220, 77] on link "PREVIOUS INVOICES" at bounding box center [202, 81] width 109 height 14
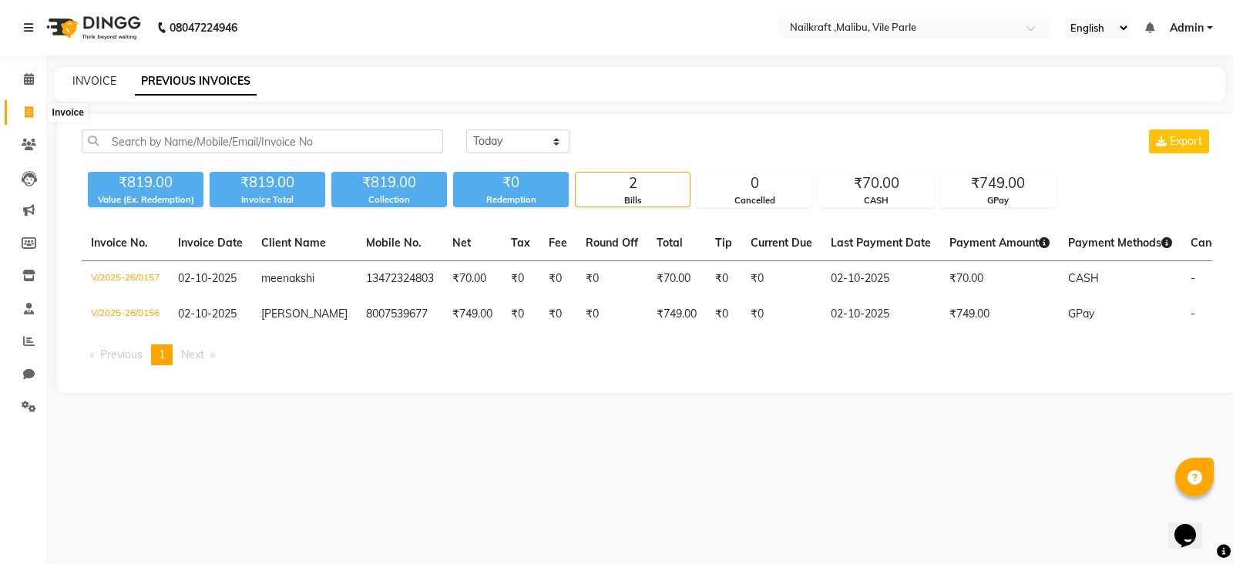
click at [28, 111] on icon at bounding box center [29, 112] width 8 height 12
select select "service"
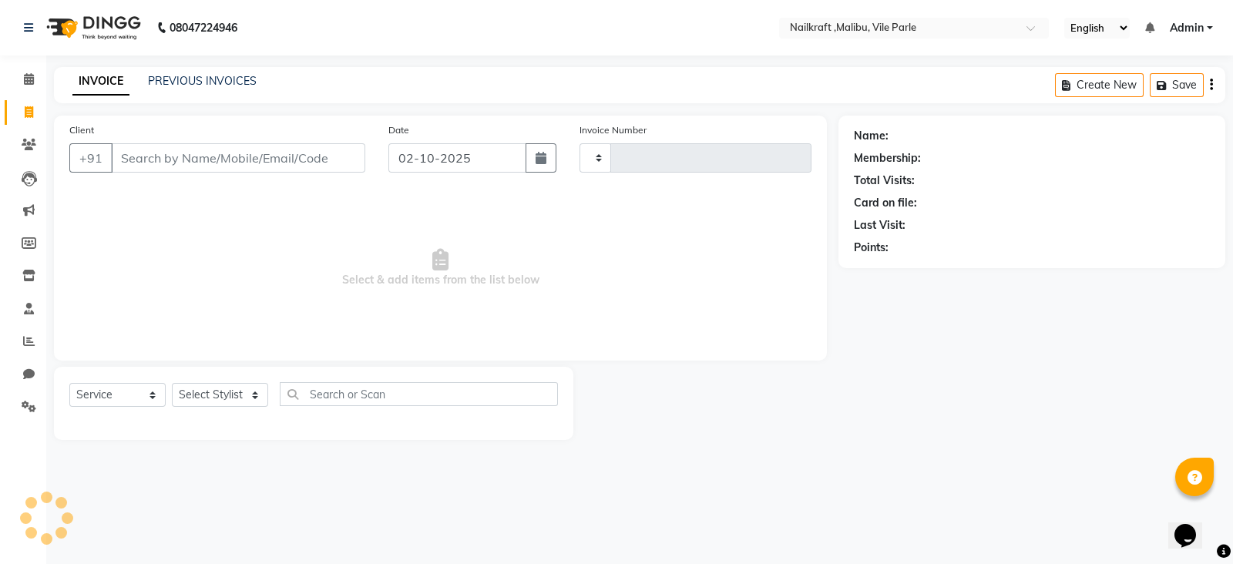
type input "0158"
select select "8988"
click at [27, 403] on icon at bounding box center [29, 407] width 15 height 12
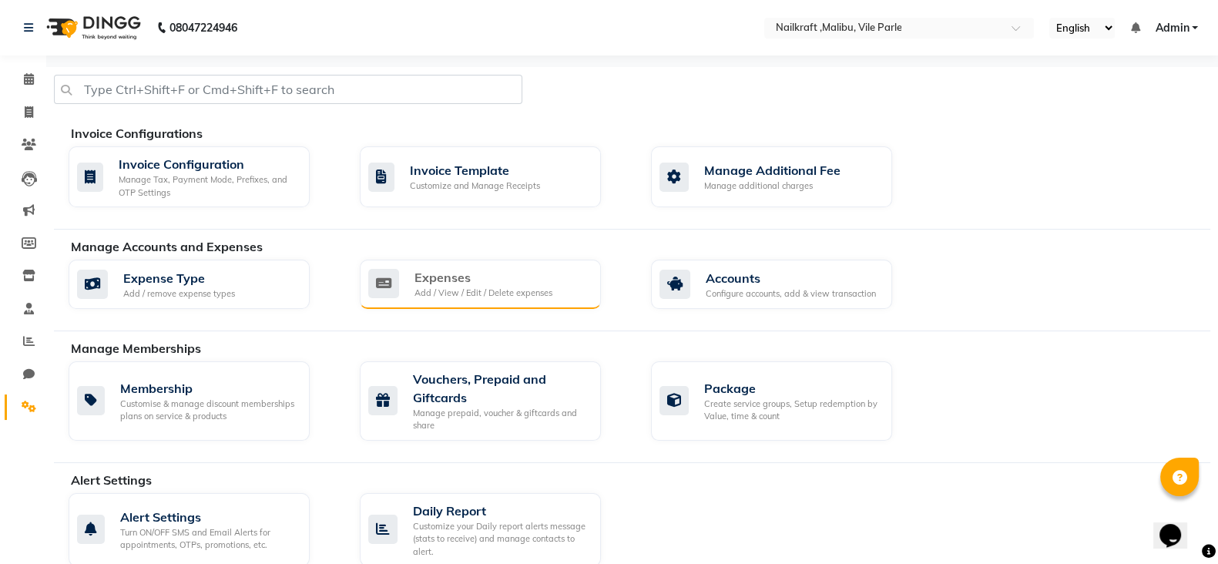
click at [482, 305] on div "Expenses Add / View / Edit / Delete expenses" at bounding box center [480, 284] width 241 height 49
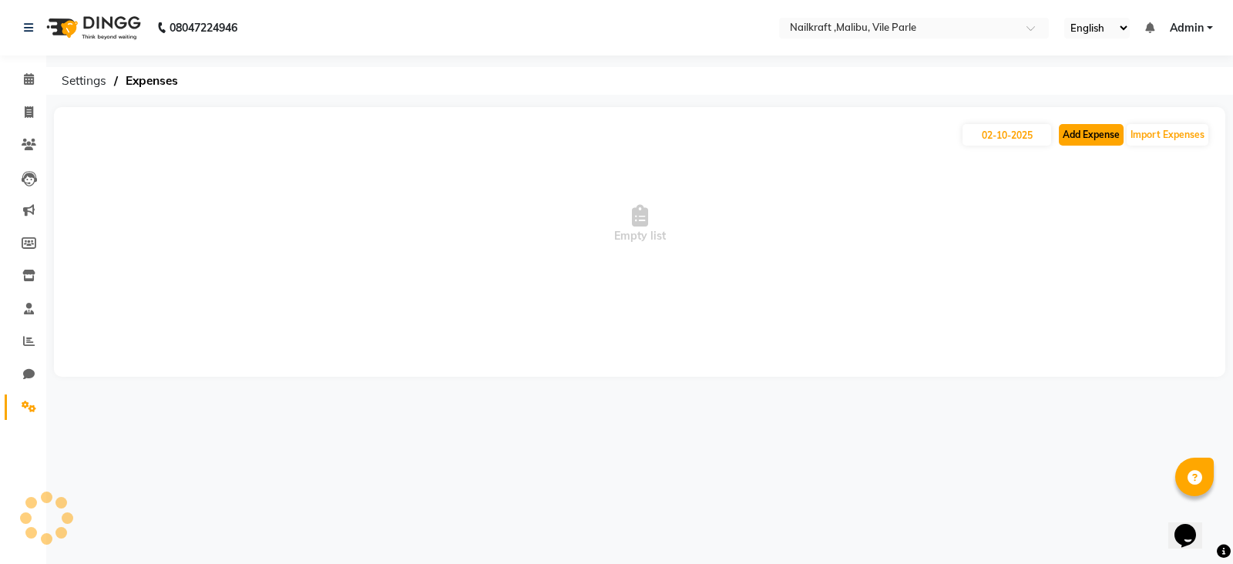
click at [1069, 129] on button "Add Expense" at bounding box center [1091, 135] width 65 height 22
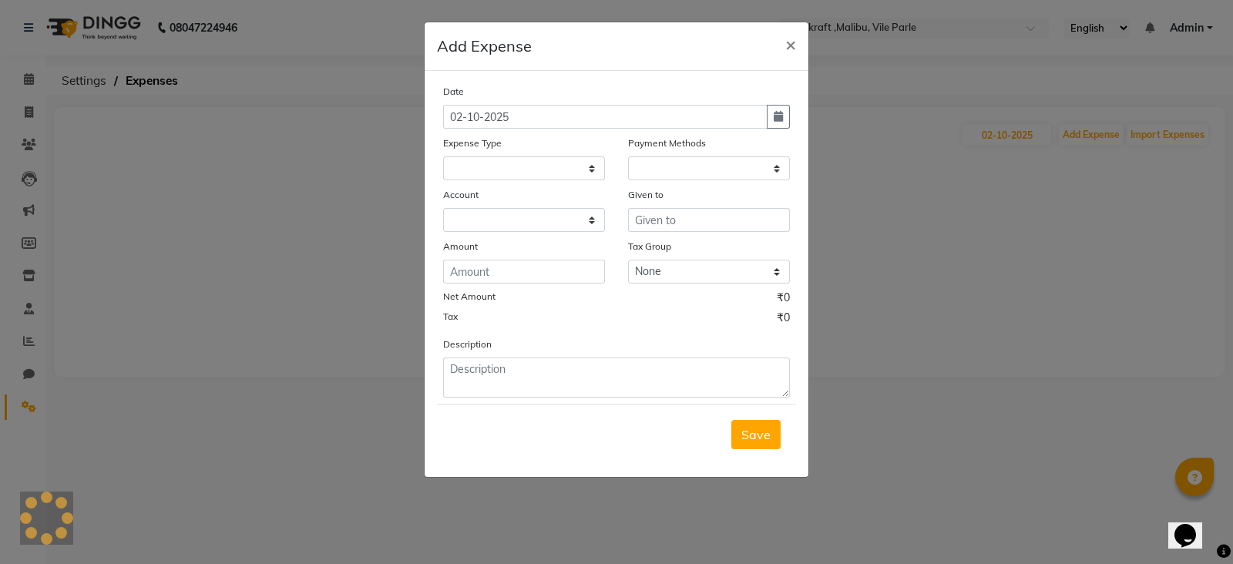
select select "1"
select select "8233"
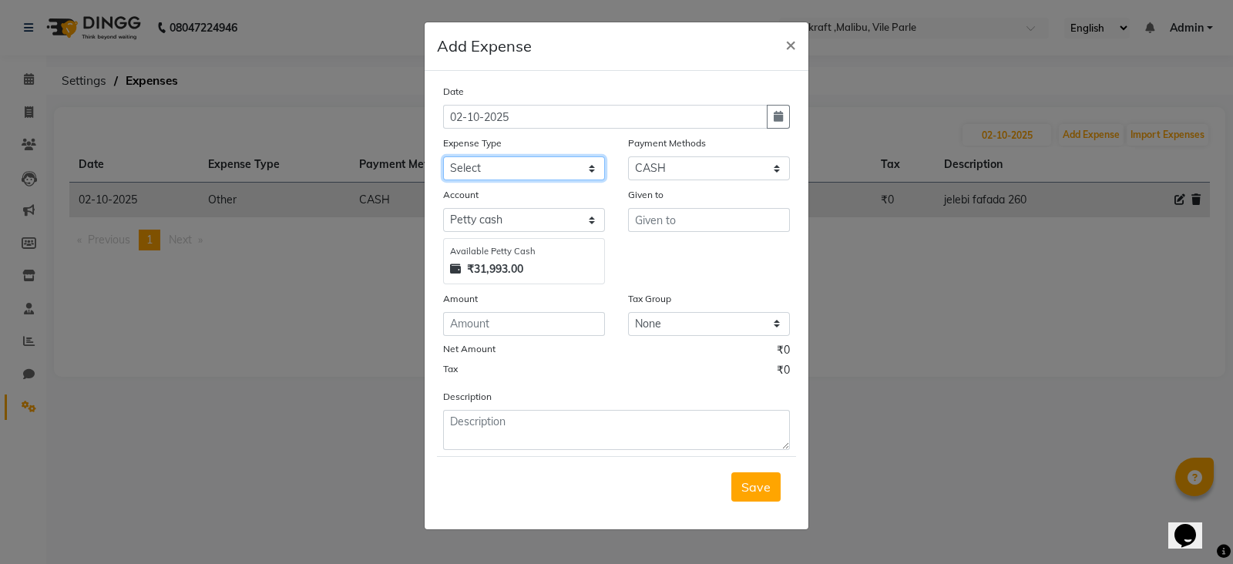
click at [570, 173] on select "Select Advance Salary Bank charges Car maintenance Cash transfer to bank Cash t…" at bounding box center [524, 168] width 162 height 24
select select "15712"
click at [443, 158] on select "Select Advance Salary Bank charges Car maintenance Cash transfer to bank Cash t…" at bounding box center [524, 168] width 162 height 24
click at [738, 214] on input "text" at bounding box center [709, 220] width 162 height 24
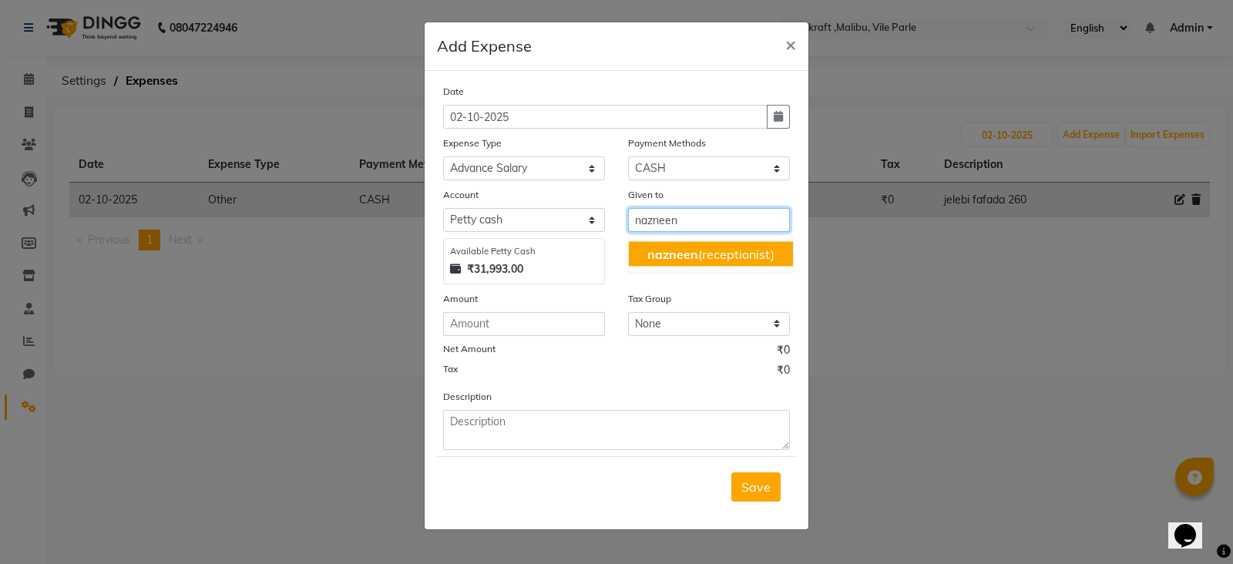
click at [771, 265] on button "nazneen (receptionist)" at bounding box center [711, 254] width 164 height 25
type input "nazneen(receptionist)"
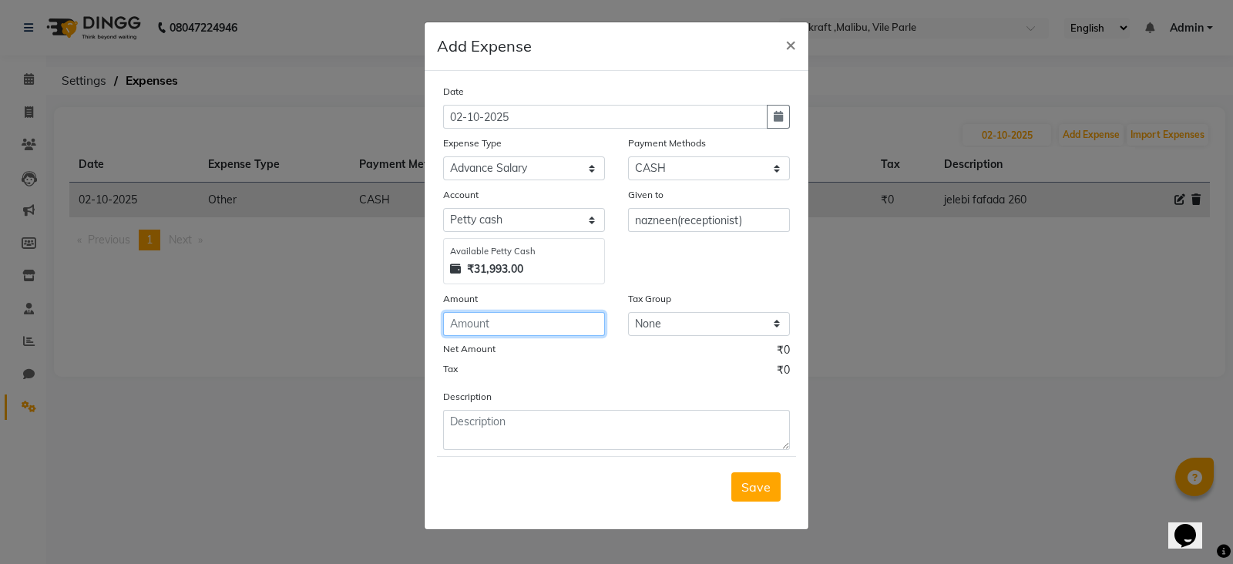
click at [551, 317] on input "number" at bounding box center [524, 324] width 162 height 24
type input "3000"
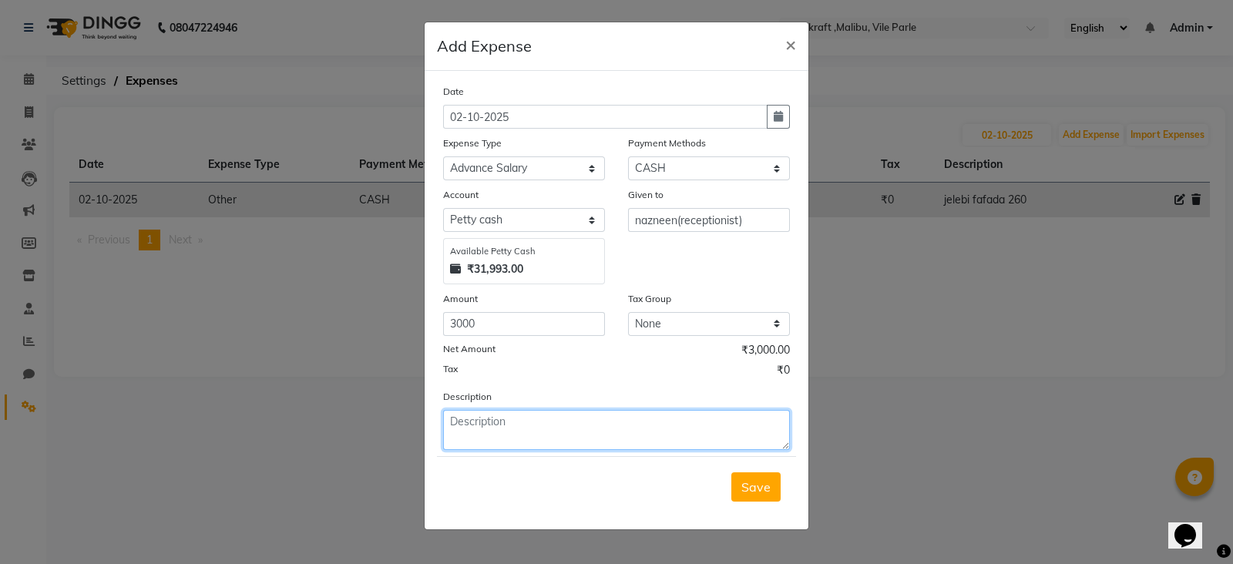
click at [650, 429] on textarea at bounding box center [616, 430] width 347 height 40
type textarea "advance salary to naaz"
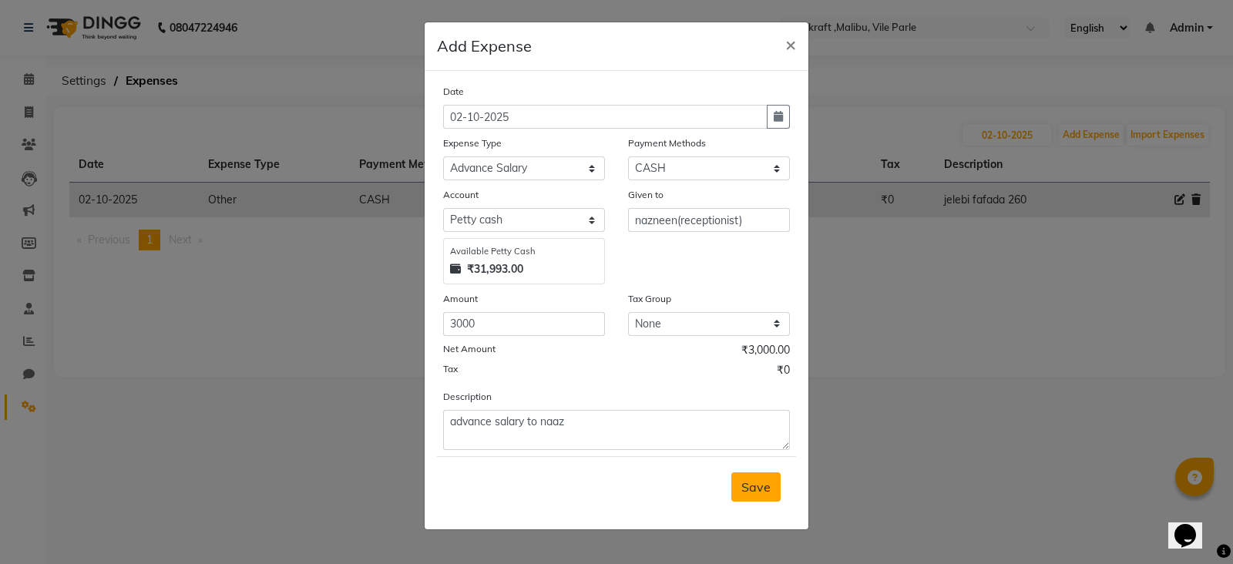
click at [773, 488] on button "Save" at bounding box center [755, 486] width 49 height 29
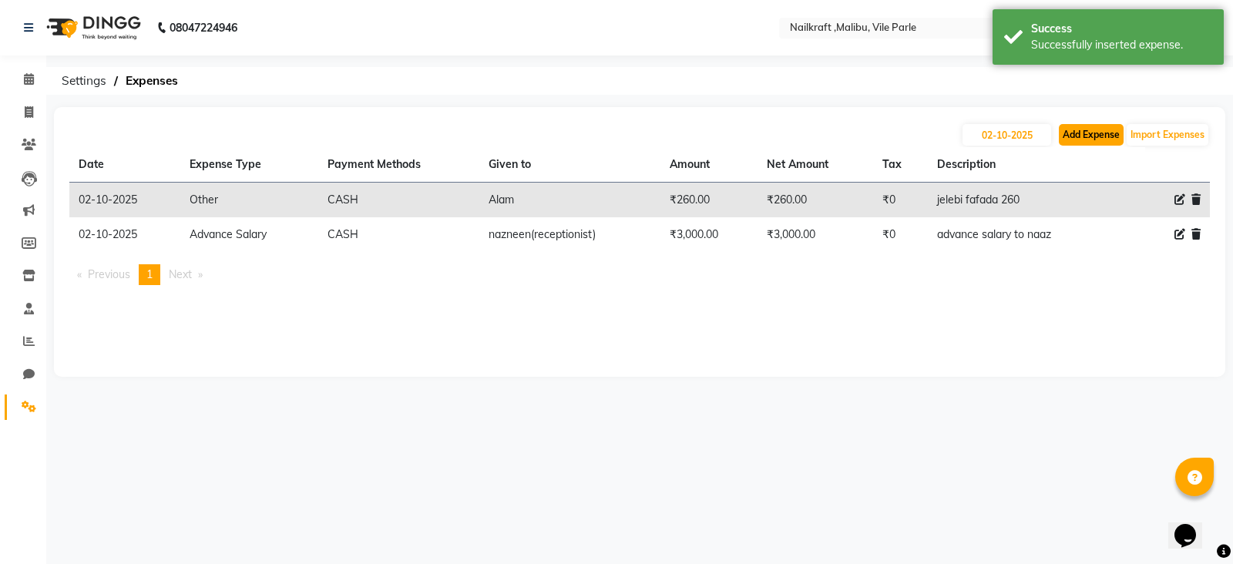
click at [1109, 129] on button "Add Expense" at bounding box center [1091, 135] width 65 height 22
select select "1"
select select "8233"
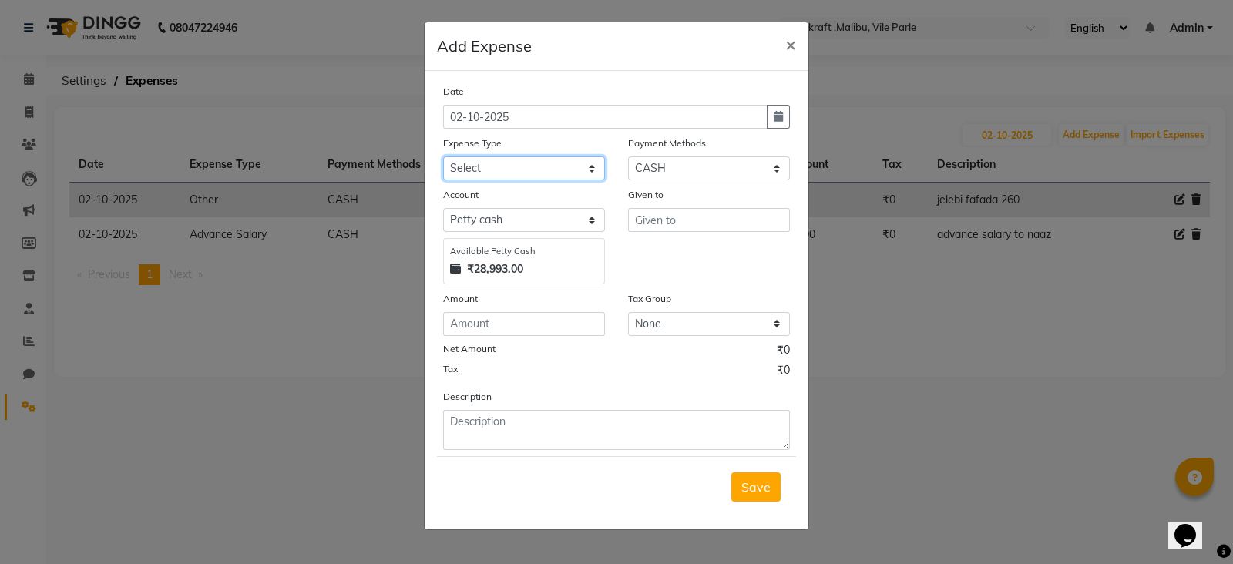
click at [551, 176] on select "Select Advance Salary Bank charges Car maintenance Cash transfer to bank Cash t…" at bounding box center [524, 168] width 162 height 24
select select "24783"
click at [443, 158] on select "Select Advance Salary Bank charges Car maintenance Cash transfer to bank Cash t…" at bounding box center [524, 168] width 162 height 24
click at [539, 323] on input "number" at bounding box center [524, 324] width 162 height 24
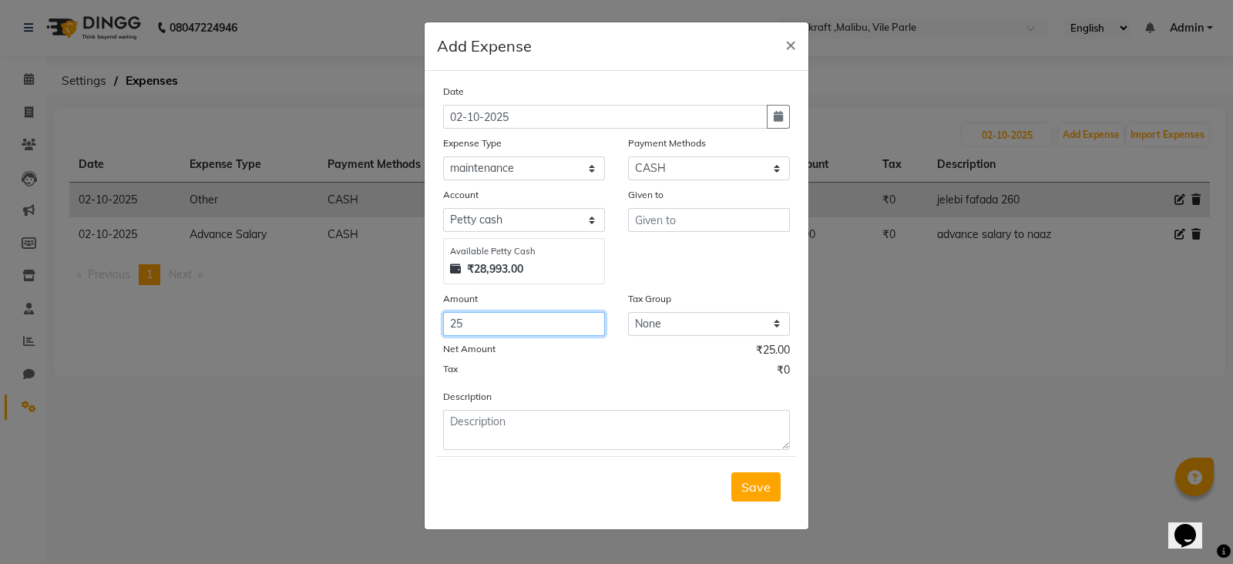
type input "25"
click at [734, 221] on input "text" at bounding box center [709, 220] width 162 height 24
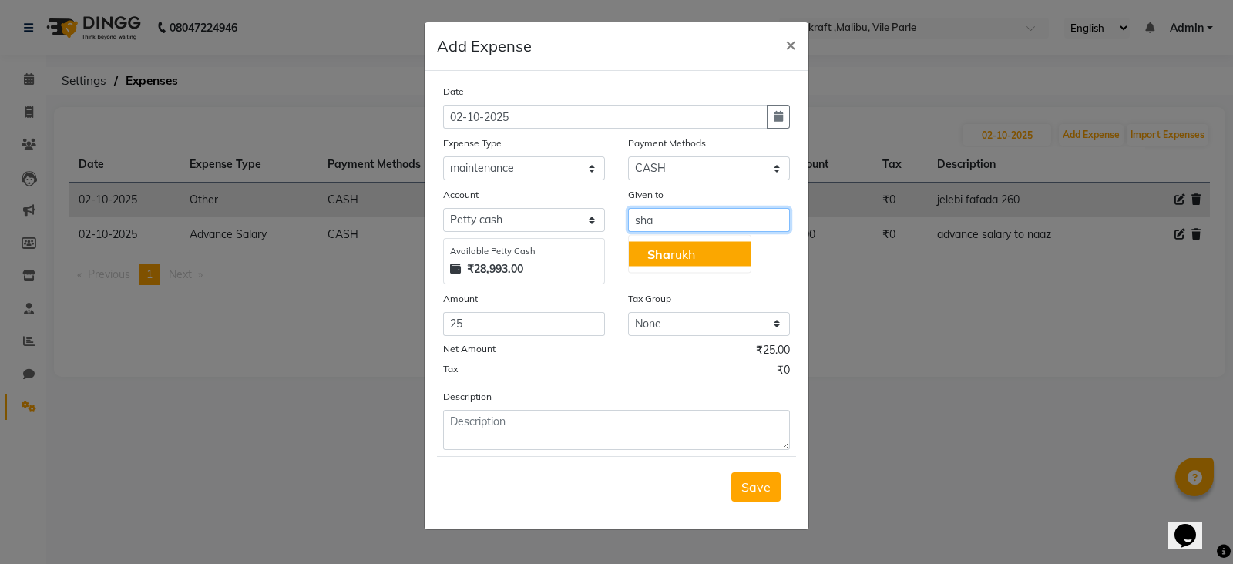
click at [728, 257] on button "Sha rukh" at bounding box center [690, 254] width 122 height 25
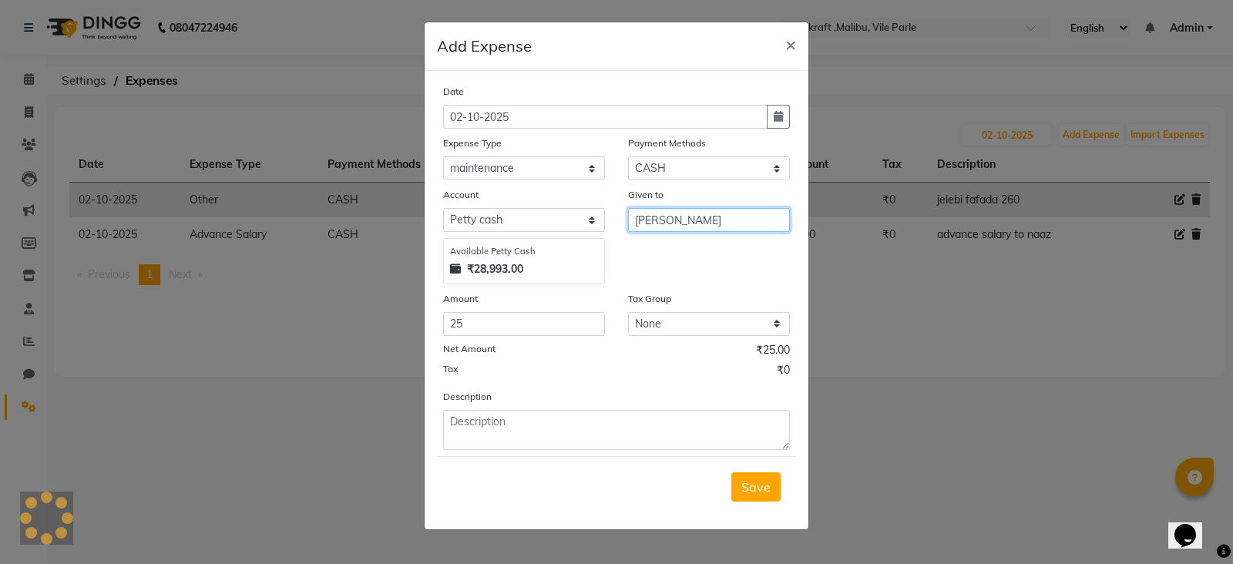
type input "[PERSON_NAME]"
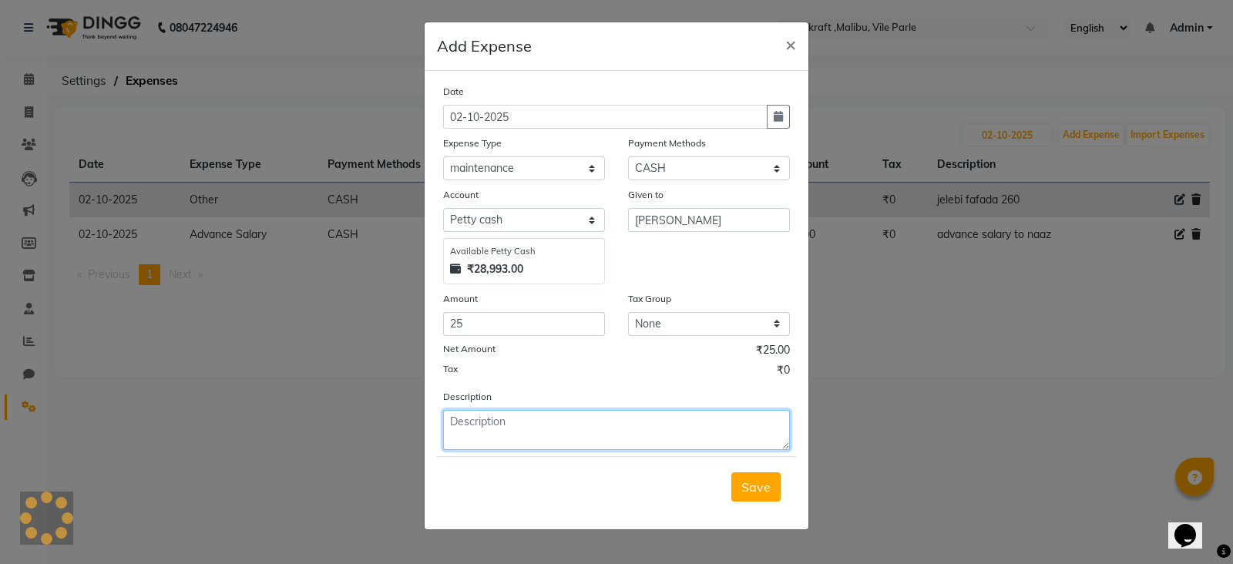
click at [636, 425] on textarea at bounding box center [616, 430] width 347 height 40
type textarea "[PERSON_NAME]"
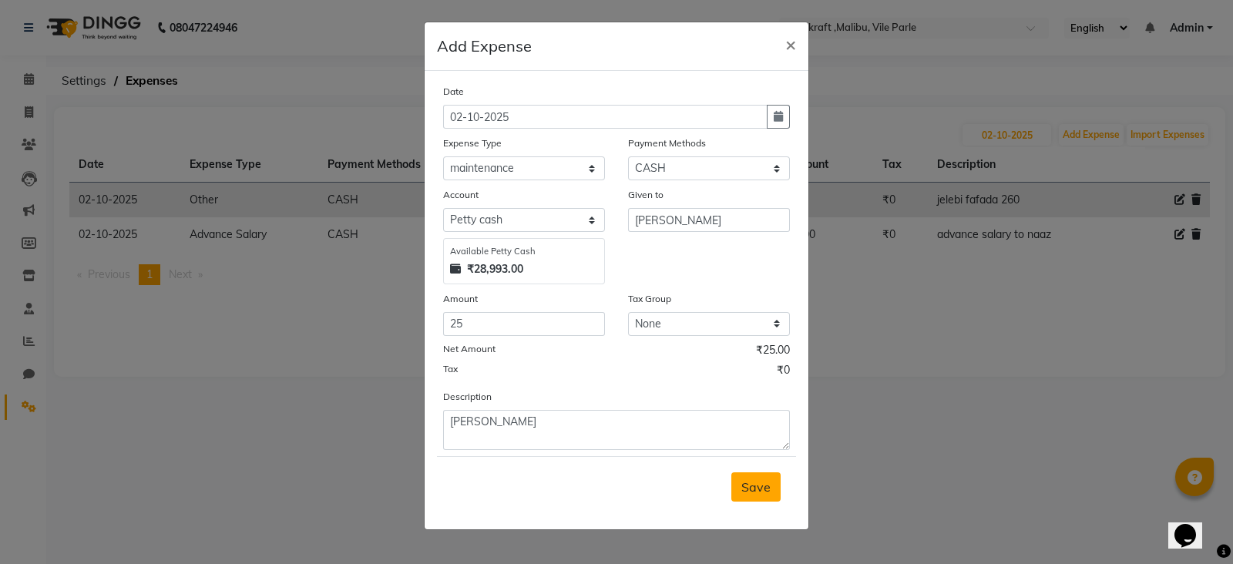
click at [773, 495] on button "Save" at bounding box center [755, 486] width 49 height 29
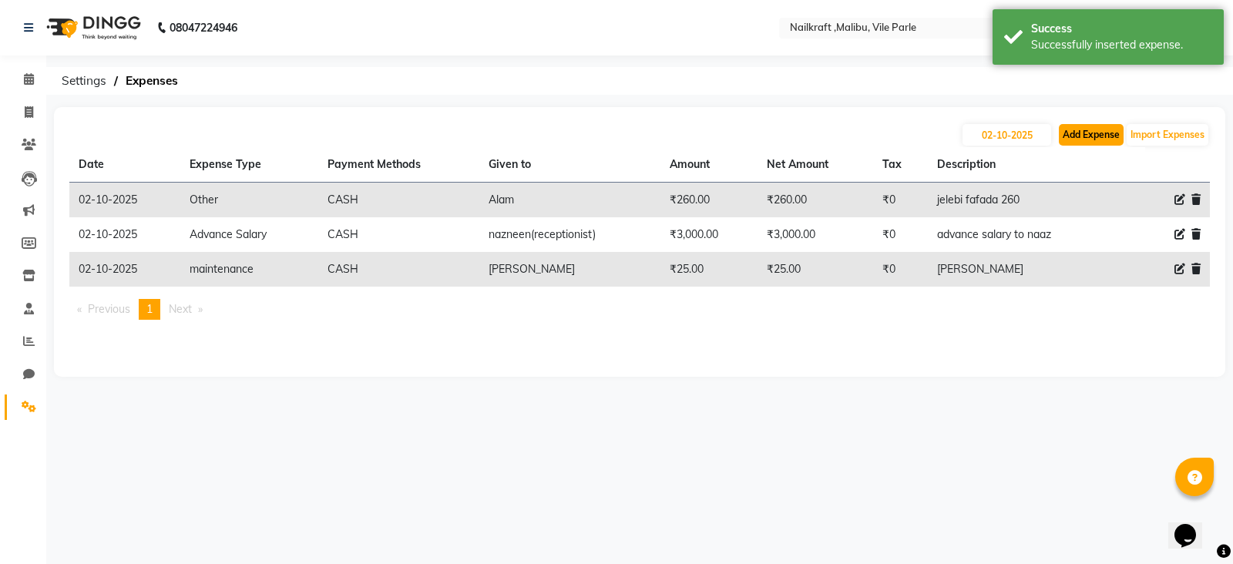
click at [1104, 129] on button "Add Expense" at bounding box center [1091, 135] width 65 height 22
select select "1"
select select "8233"
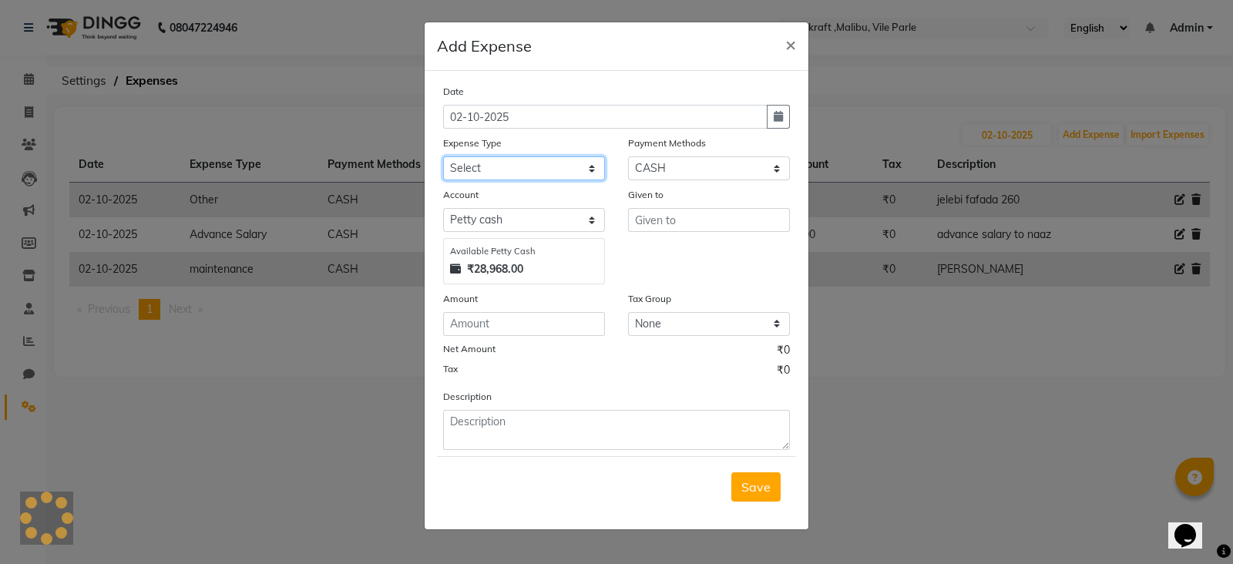
click at [568, 168] on select "Select Advance Salary Bank charges Car maintenance Cash transfer to bank Cash t…" at bounding box center [524, 168] width 162 height 24
select select "24783"
click at [443, 158] on select "Select Advance Salary Bank charges Car maintenance Cash transfer to bank Cash t…" at bounding box center [524, 168] width 162 height 24
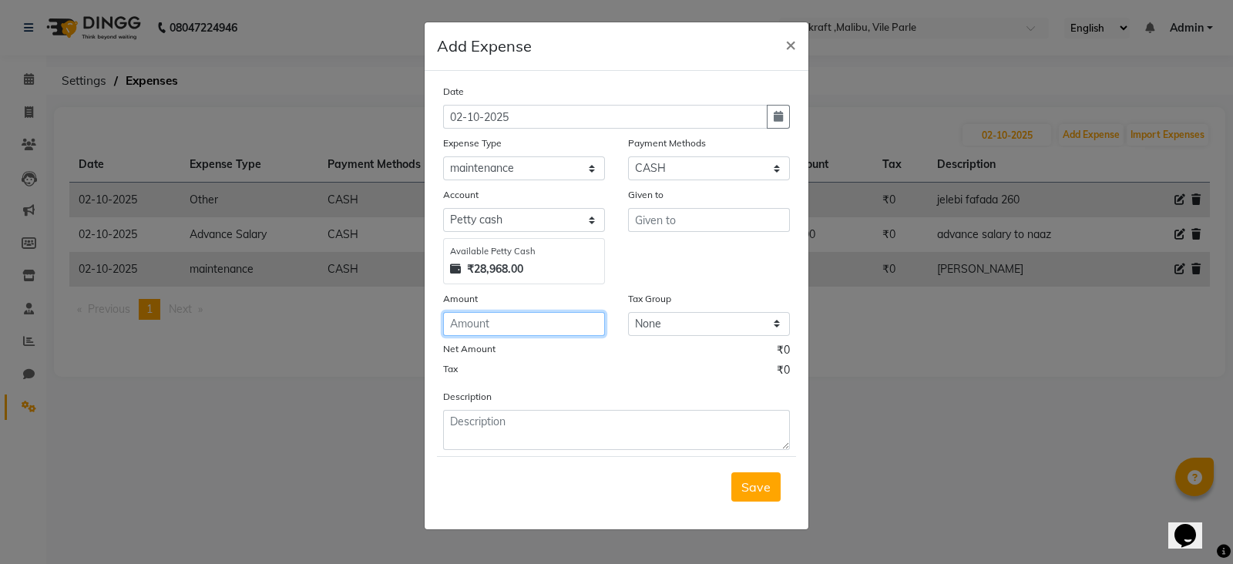
click at [520, 320] on input "number" at bounding box center [524, 324] width 162 height 24
click at [556, 166] on select "Select Advance Salary Bank charges Car maintenance Cash transfer to bank Cash t…" at bounding box center [524, 168] width 162 height 24
click at [443, 158] on select "Select Advance Salary Bank charges Car maintenance Cash transfer to bank Cash t…" at bounding box center [524, 168] width 162 height 24
click at [552, 318] on input "number" at bounding box center [524, 324] width 162 height 24
type input "75"
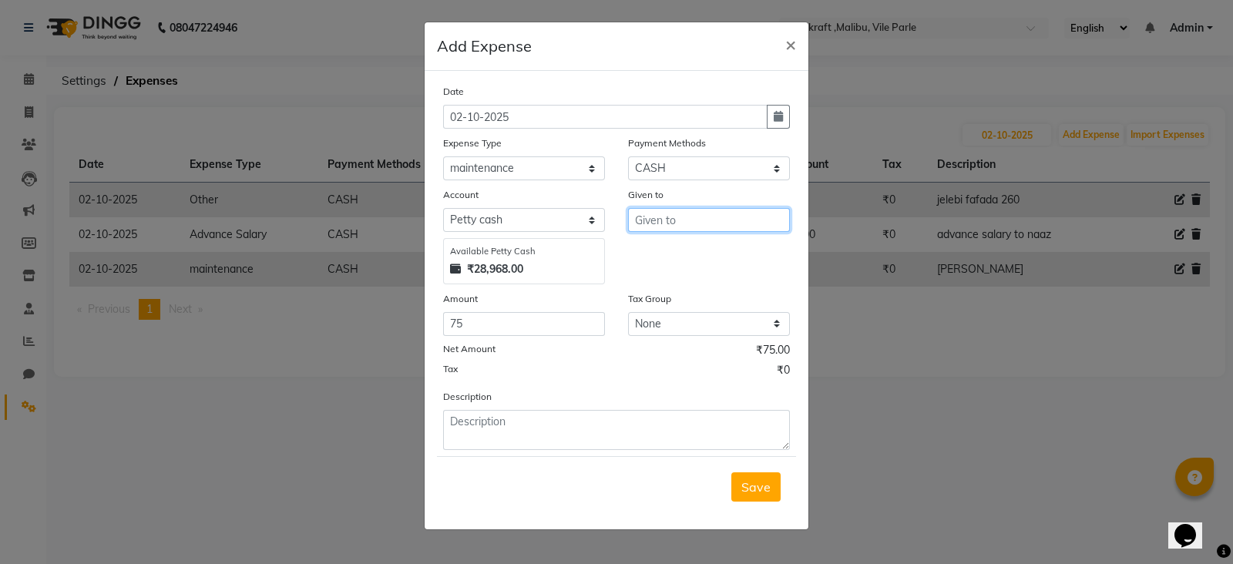
click at [691, 227] on input "text" at bounding box center [709, 220] width 162 height 24
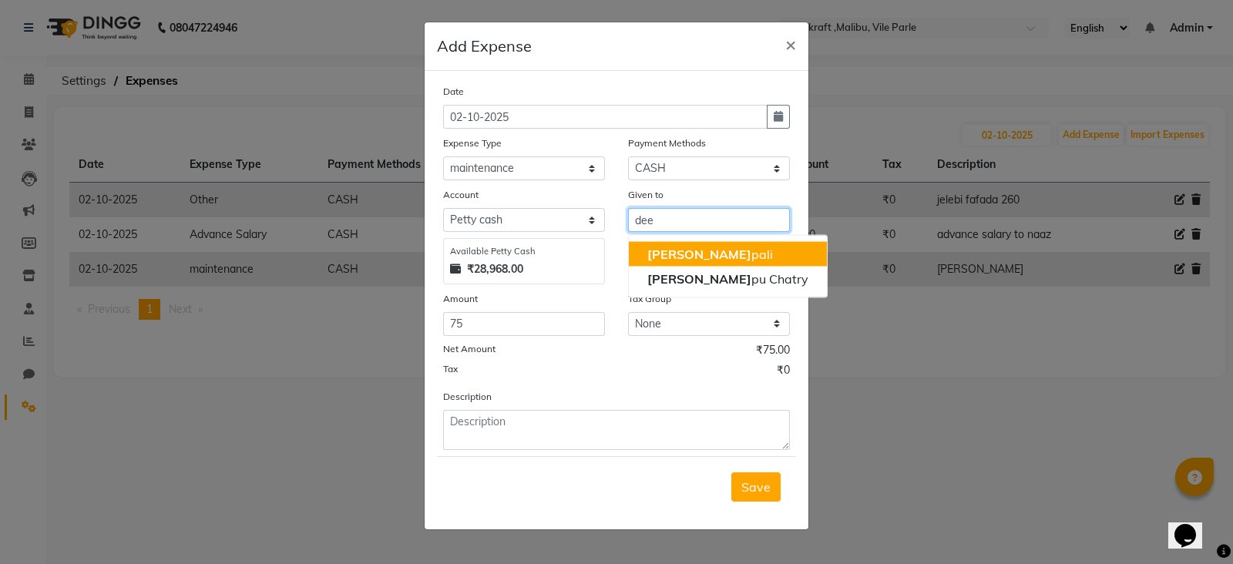
click at [703, 259] on button "[PERSON_NAME]" at bounding box center [728, 254] width 198 height 25
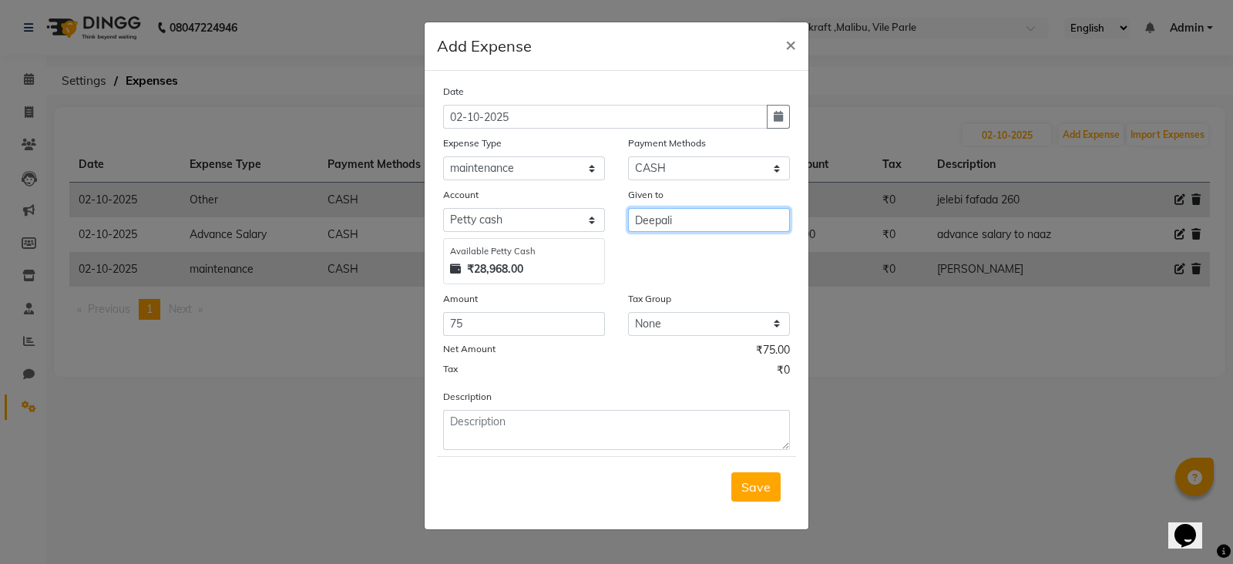
type input "Deepali"
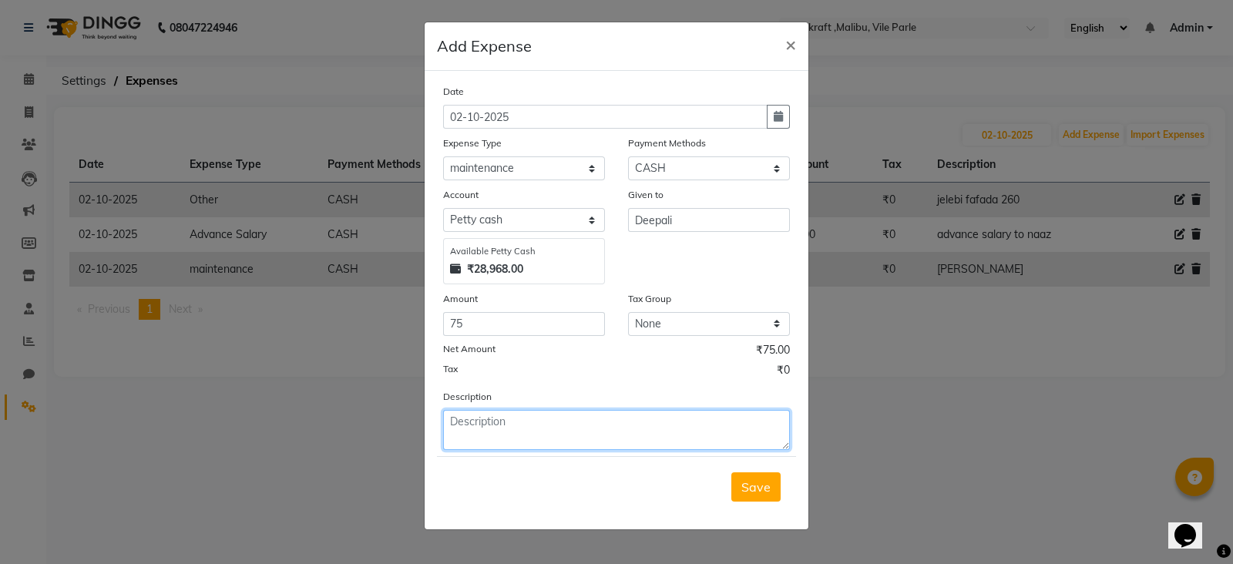
click at [589, 428] on textarea at bounding box center [616, 430] width 347 height 40
type textarea "auto [PERSON_NAME]"
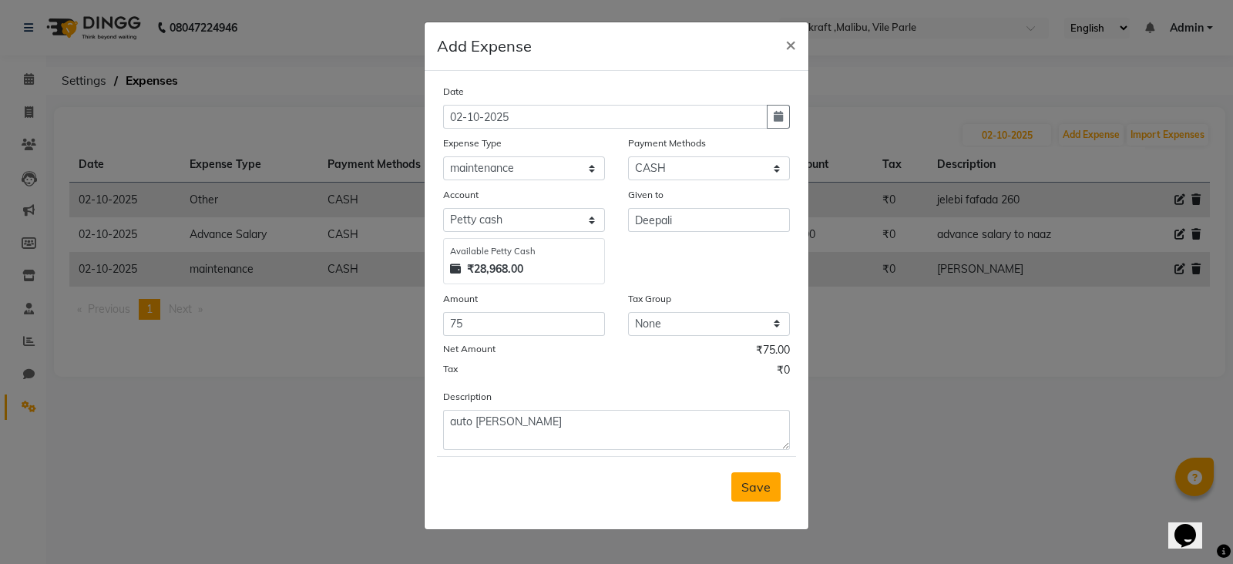
click at [740, 492] on button "Save" at bounding box center [755, 486] width 49 height 29
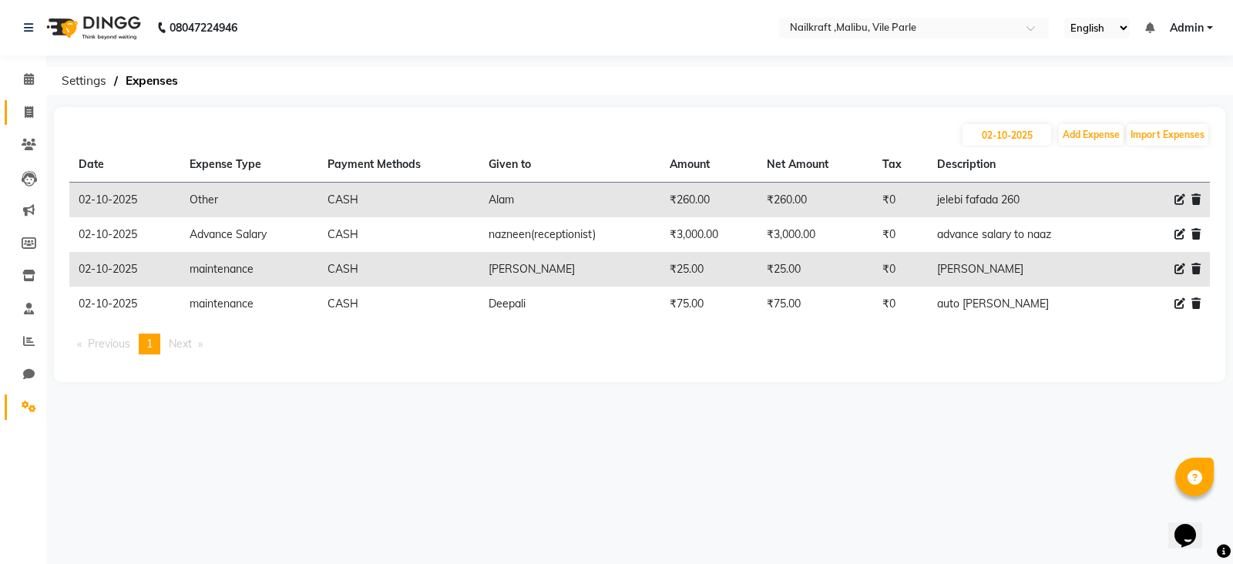
click at [26, 100] on link "Invoice" at bounding box center [23, 112] width 37 height 25
select select "service"
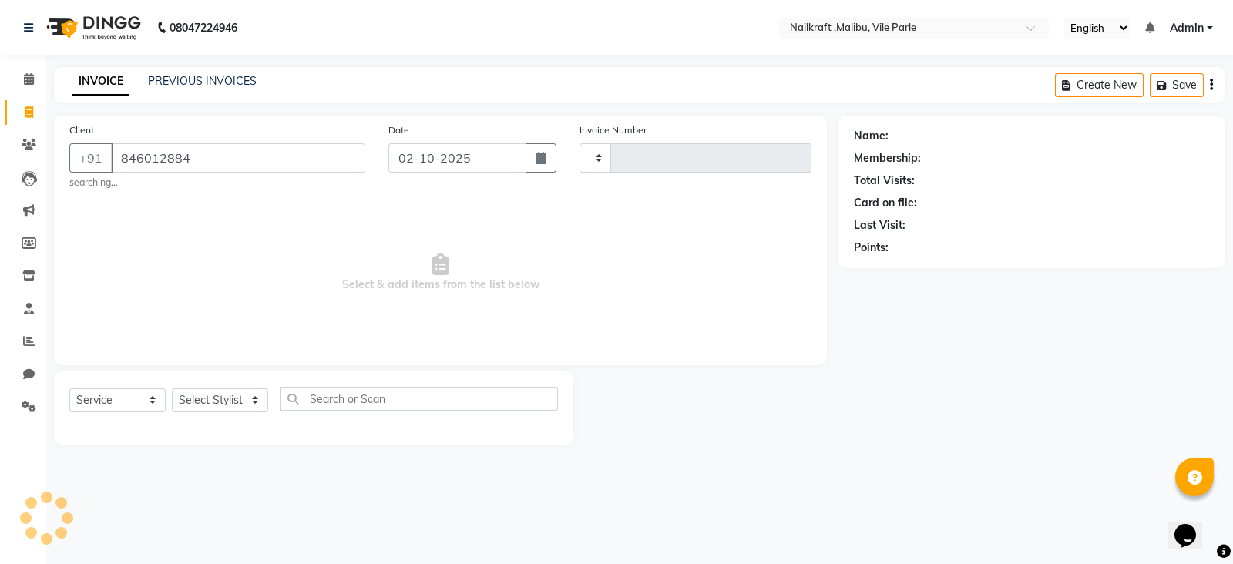
type input "8460128846"
type input "0158"
type input "8460128846"
select select "8988"
select select "1: Object"
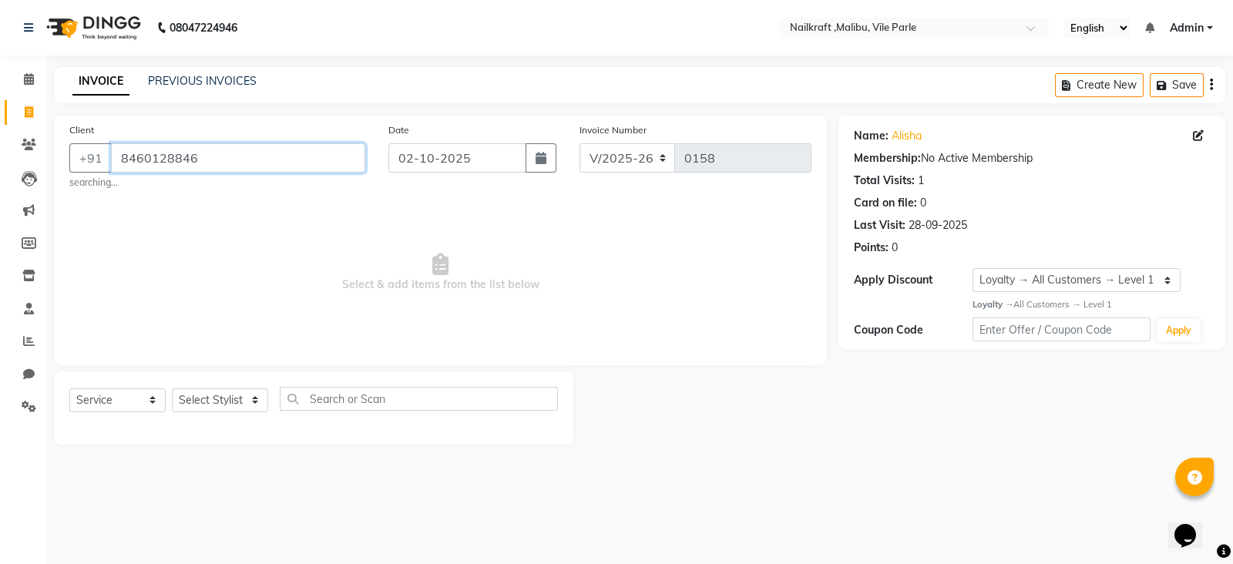
click at [142, 168] on input "8460128846" at bounding box center [238, 157] width 254 height 29
click at [225, 167] on input "8460128846" at bounding box center [238, 157] width 254 height 29
click at [200, 395] on select "Select Stylist [PERSON_NAME] [PERSON_NAME] [PERSON_NAME] ville parle NailKraft …" at bounding box center [220, 400] width 96 height 24
select select "91350"
click at [172, 389] on select "Select Stylist [PERSON_NAME] [PERSON_NAME] [PERSON_NAME] ville parle NailKraft …" at bounding box center [220, 400] width 96 height 24
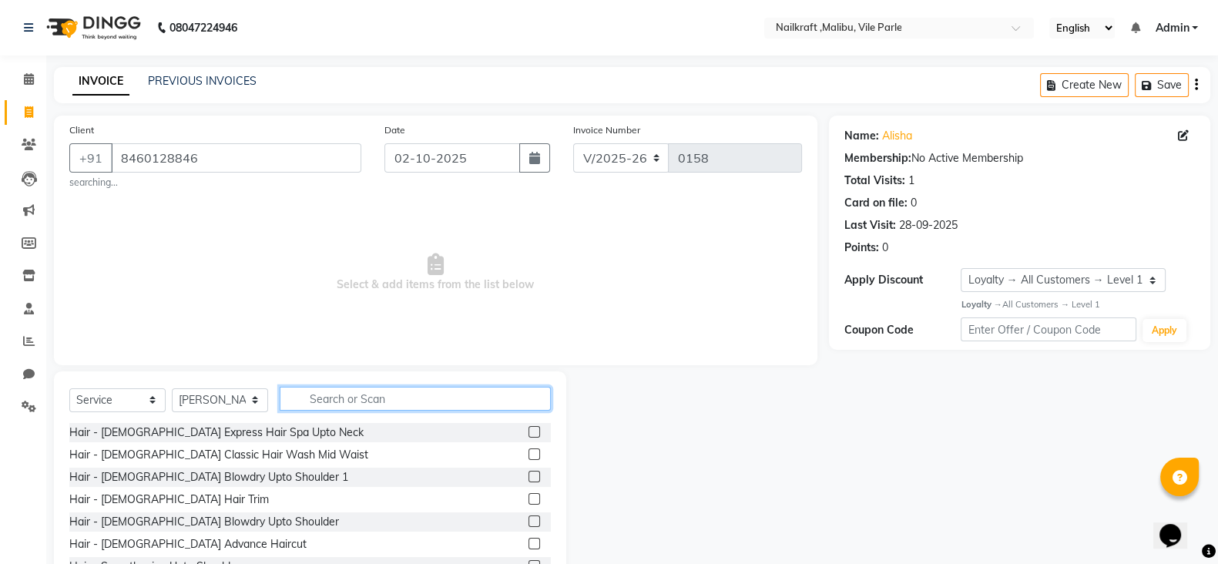
click at [468, 402] on input "text" at bounding box center [415, 399] width 271 height 24
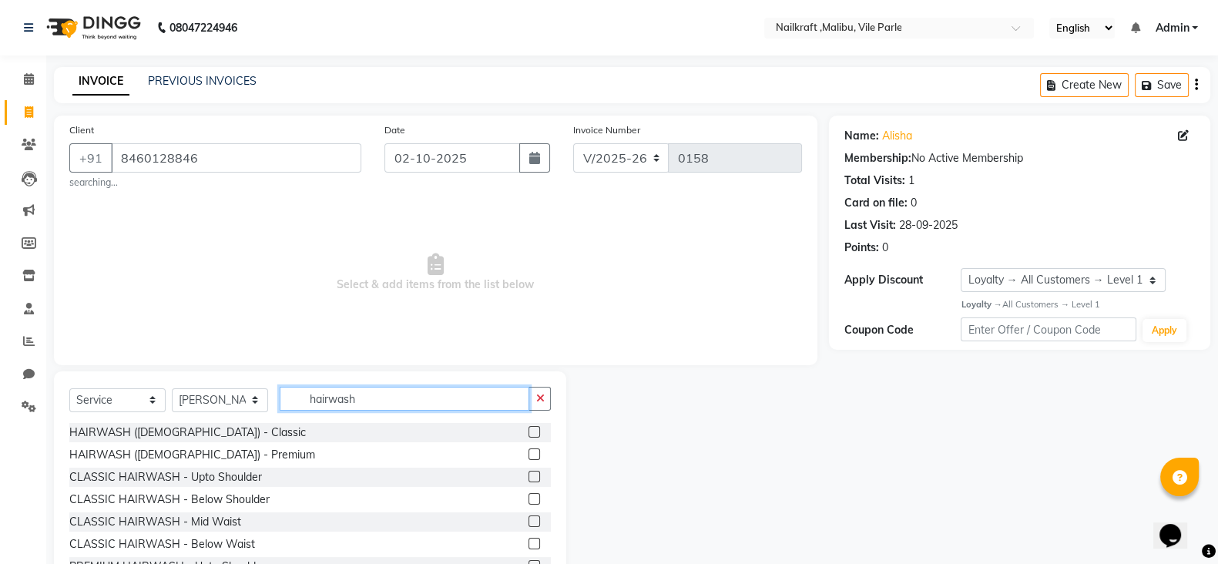
type input "hairwash"
click at [529, 495] on label at bounding box center [535, 499] width 12 height 12
click at [529, 495] on input "checkbox" at bounding box center [534, 500] width 10 height 10
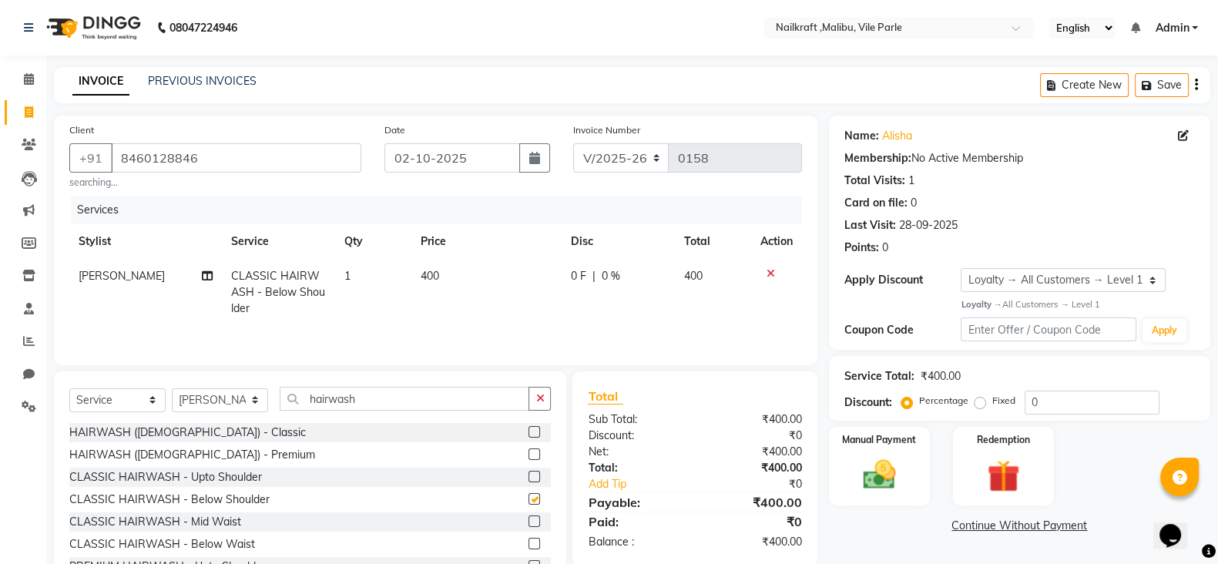
checkbox input "false"
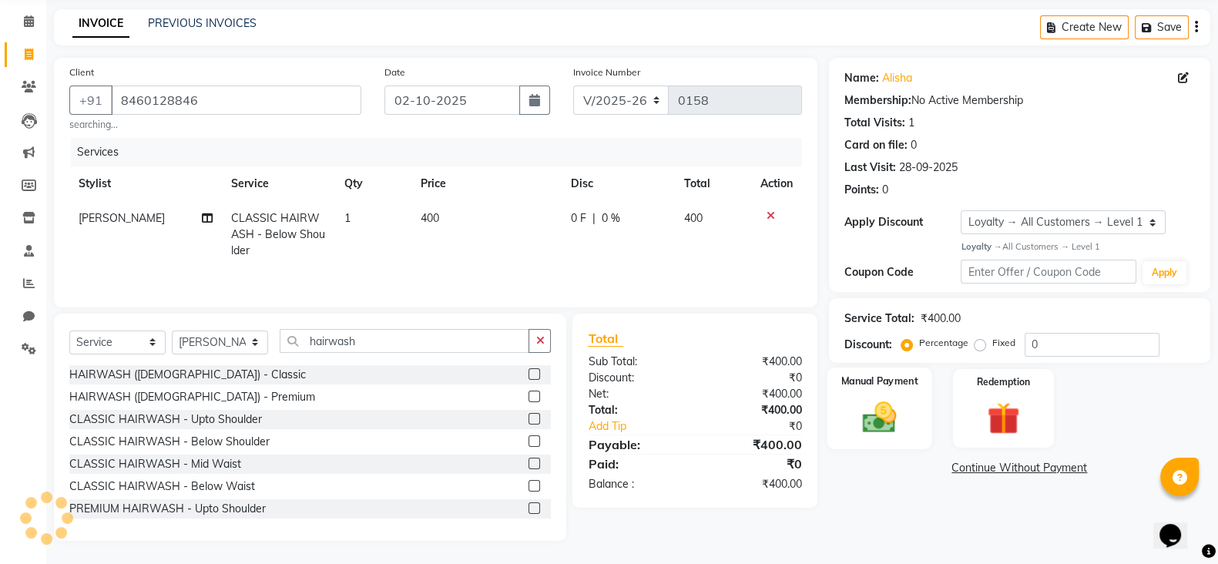
click at [864, 405] on img at bounding box center [879, 417] width 55 height 39
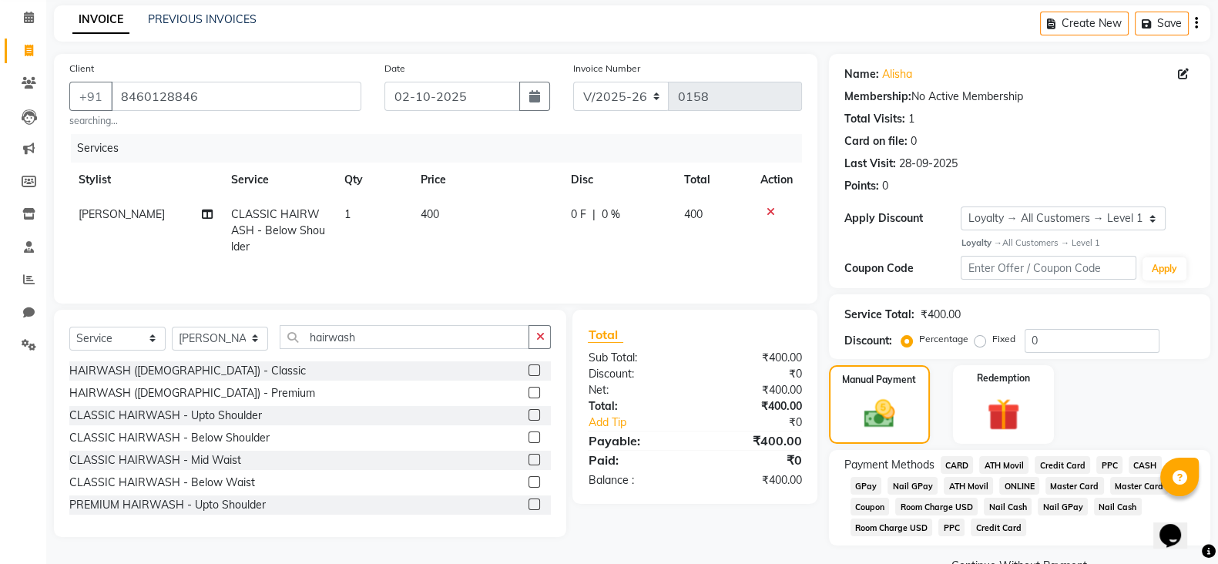
click at [874, 483] on span "GPay" at bounding box center [867, 486] width 32 height 18
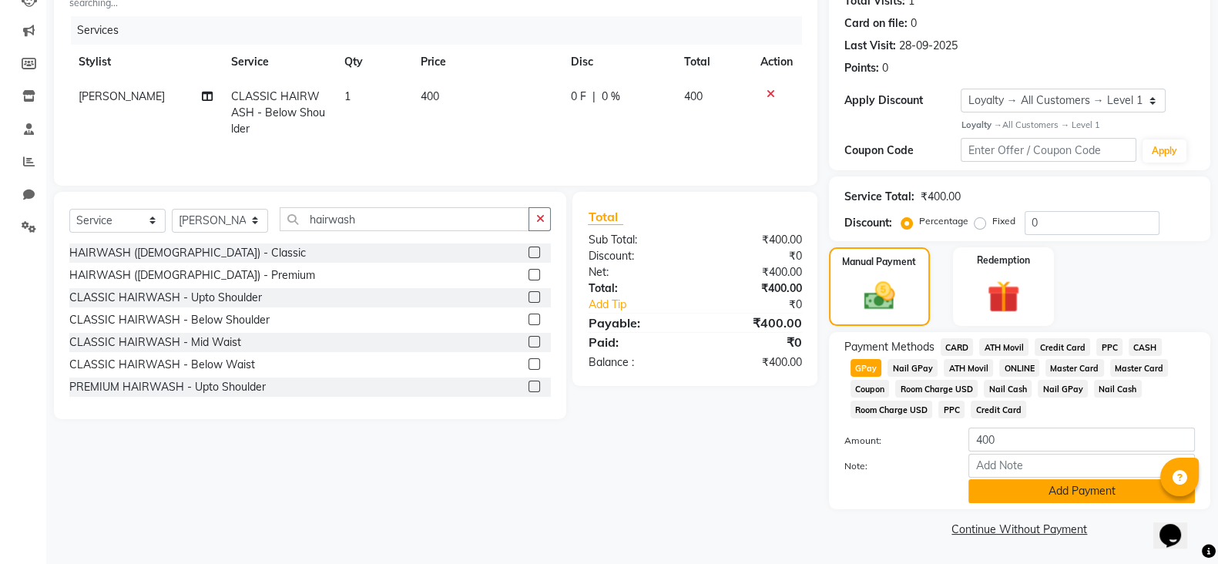
click at [1088, 483] on button "Add Payment" at bounding box center [1081, 491] width 227 height 24
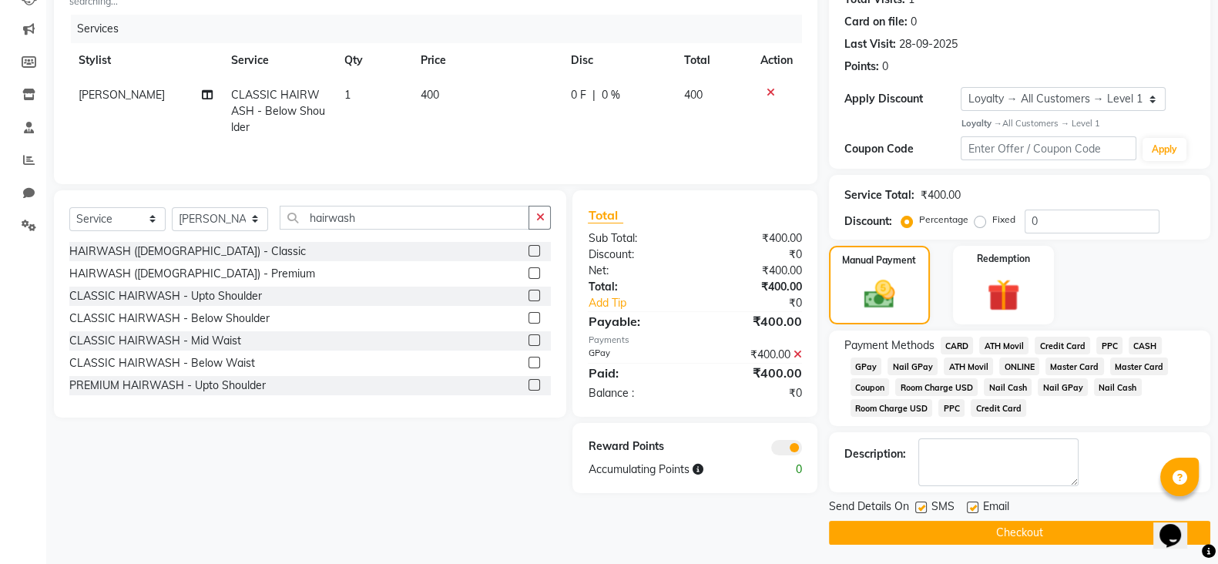
click at [1065, 534] on button "Checkout" at bounding box center [1019, 533] width 381 height 24
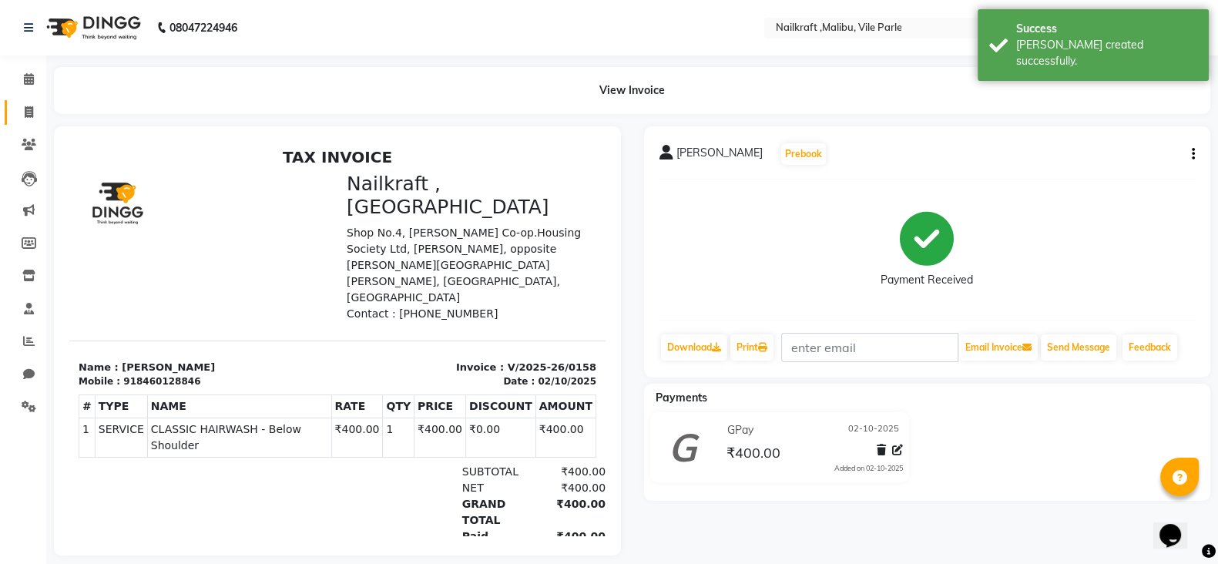
click at [23, 100] on link "Invoice" at bounding box center [23, 112] width 37 height 25
select select "service"
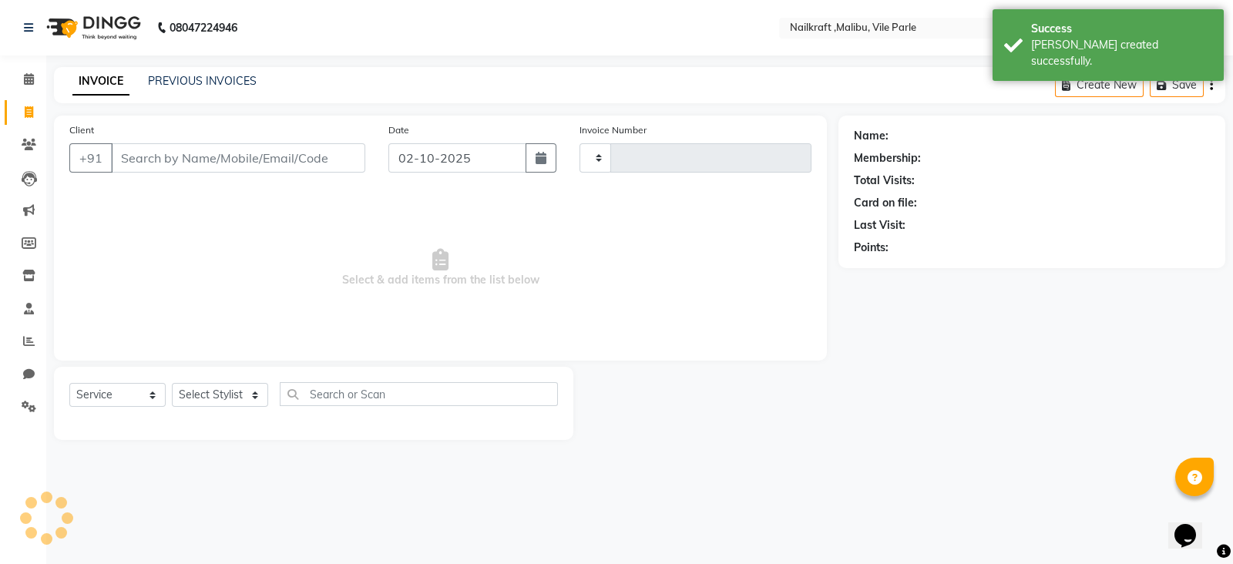
type input "0159"
select select "8988"
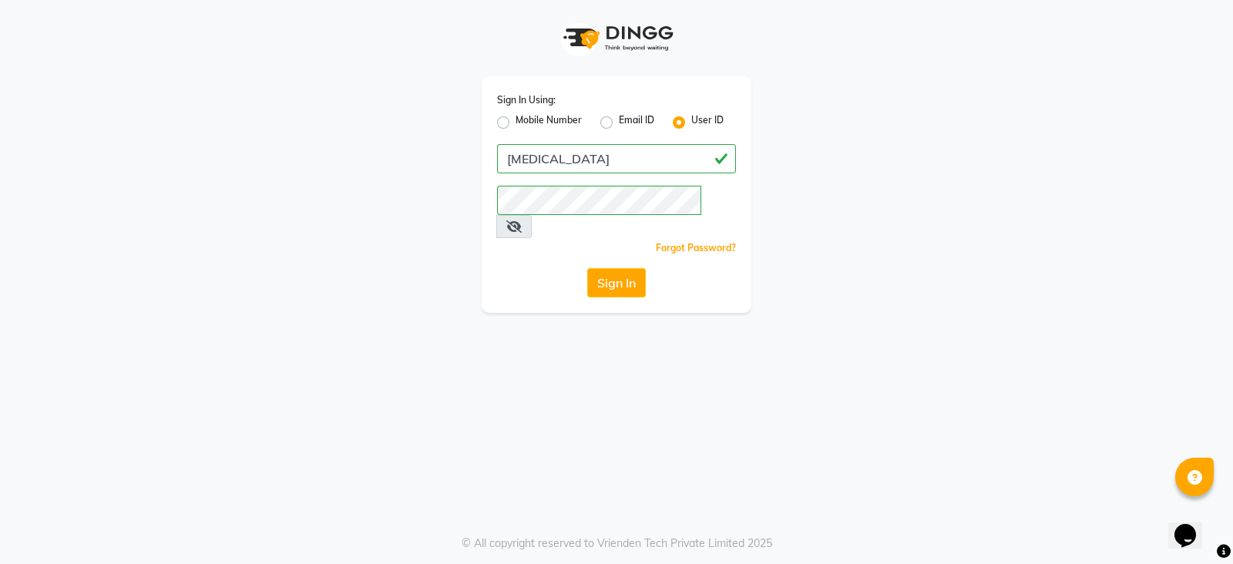
click at [535, 126] on label "Mobile Number" at bounding box center [548, 122] width 66 height 18
click at [525, 123] on input "Mobile Number" at bounding box center [520, 118] width 10 height 10
radio input "true"
radio input "false"
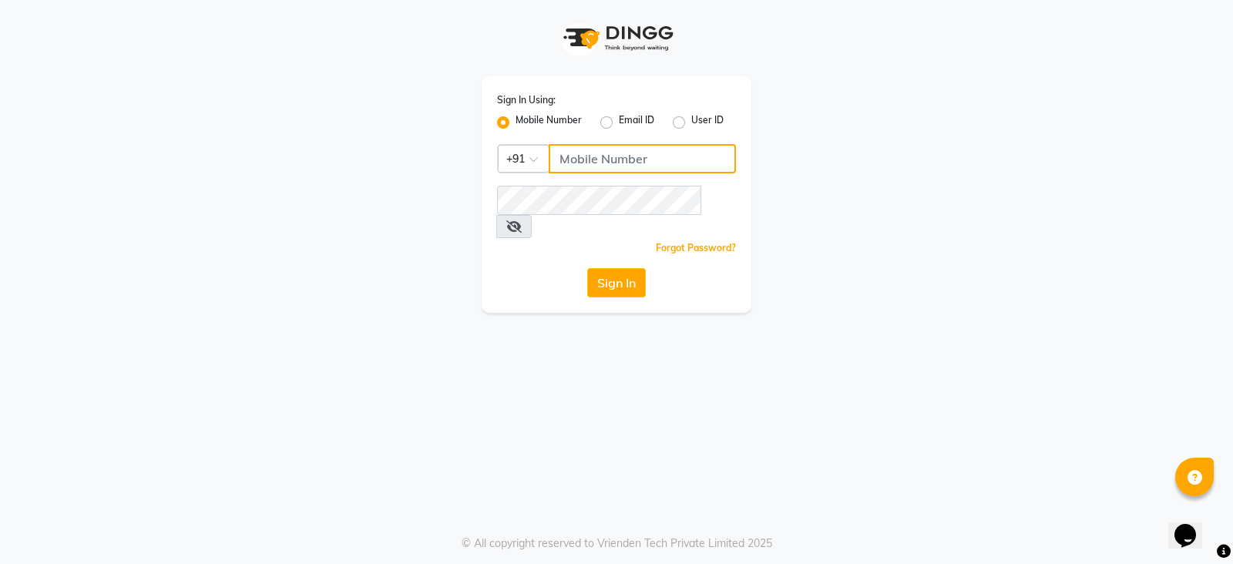
click at [557, 156] on input "Username" at bounding box center [642, 158] width 187 height 29
type input "797790441"
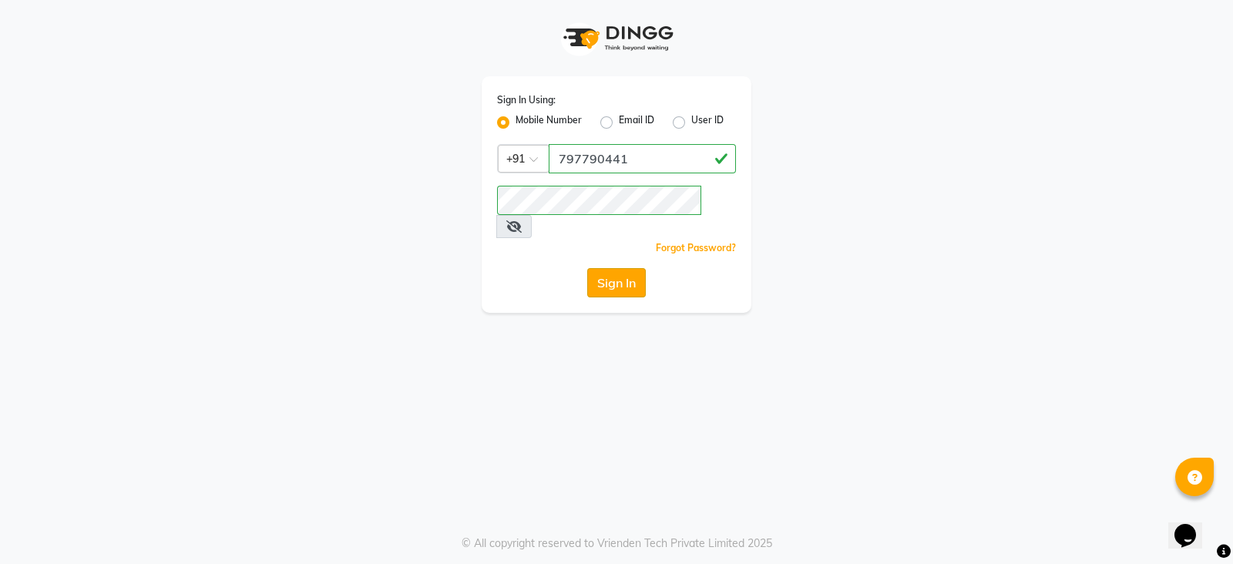
click at [635, 268] on button "Sign In" at bounding box center [616, 282] width 59 height 29
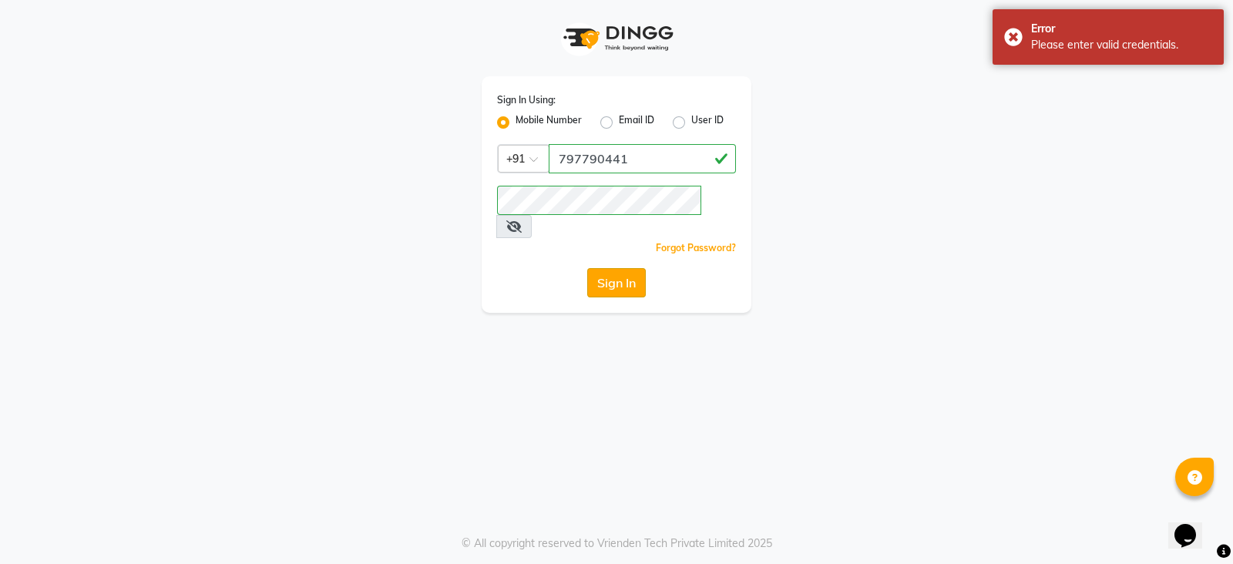
click at [635, 268] on button "Sign In" at bounding box center [616, 282] width 59 height 29
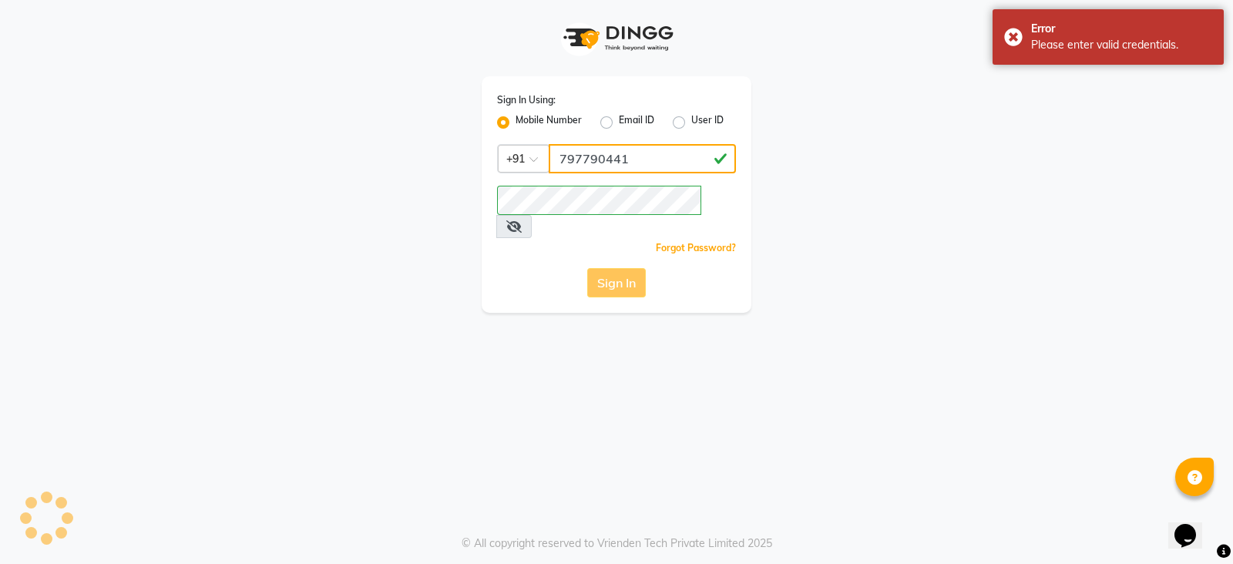
click at [678, 133] on div "Sign In Using: Mobile Number Email ID User ID Country Code × [PHONE_NUMBER] Rem…" at bounding box center [617, 194] width 270 height 237
click at [678, 131] on div "User ID" at bounding box center [698, 122] width 51 height 18
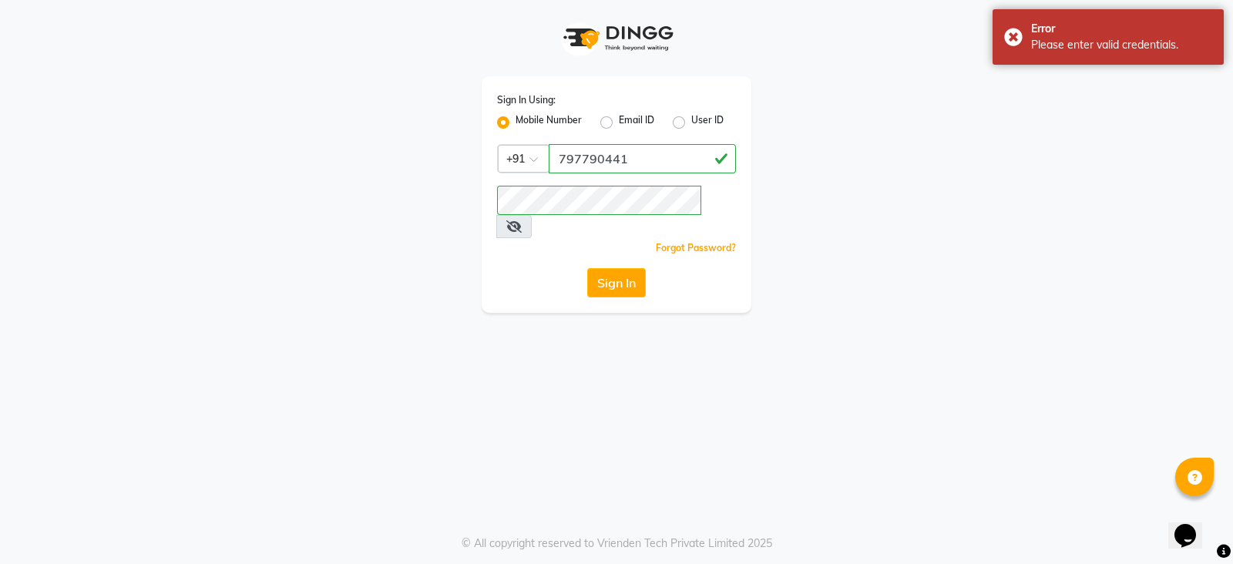
click at [678, 131] on div "User ID" at bounding box center [698, 122] width 51 height 18
click at [691, 126] on label "User ID" at bounding box center [707, 122] width 32 height 18
click at [691, 123] on input "User ID" at bounding box center [696, 118] width 10 height 10
radio input "true"
radio input "false"
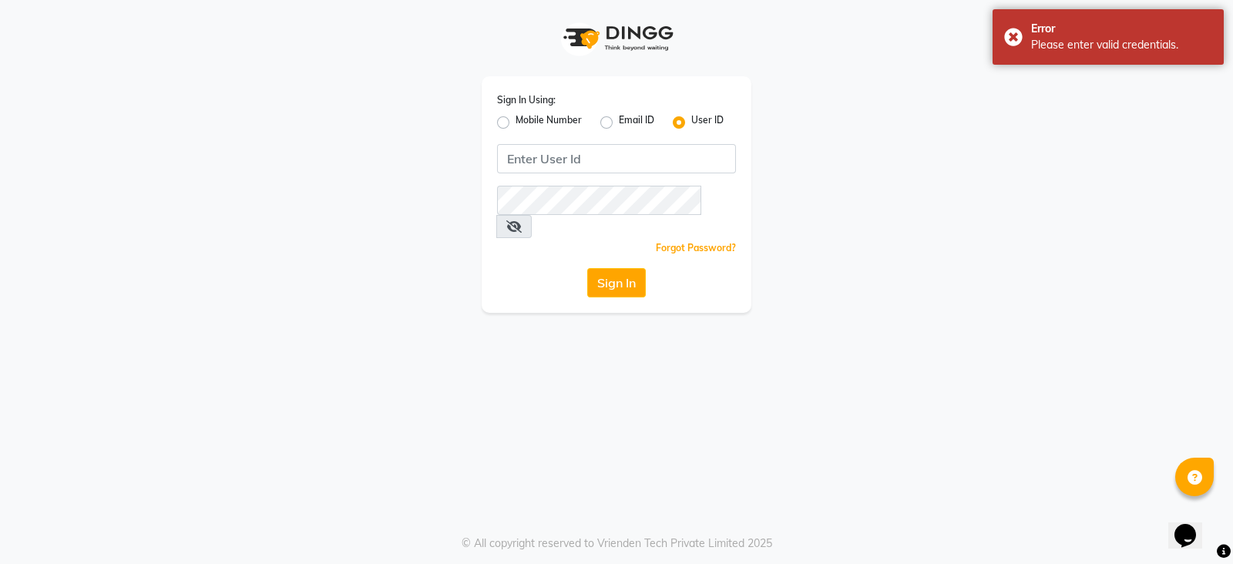
click at [562, 115] on label "Mobile Number" at bounding box center [548, 122] width 66 height 18
click at [525, 115] on input "Mobile Number" at bounding box center [520, 118] width 10 height 10
radio input "true"
radio input "false"
click at [588, 156] on input "Username" at bounding box center [642, 158] width 187 height 29
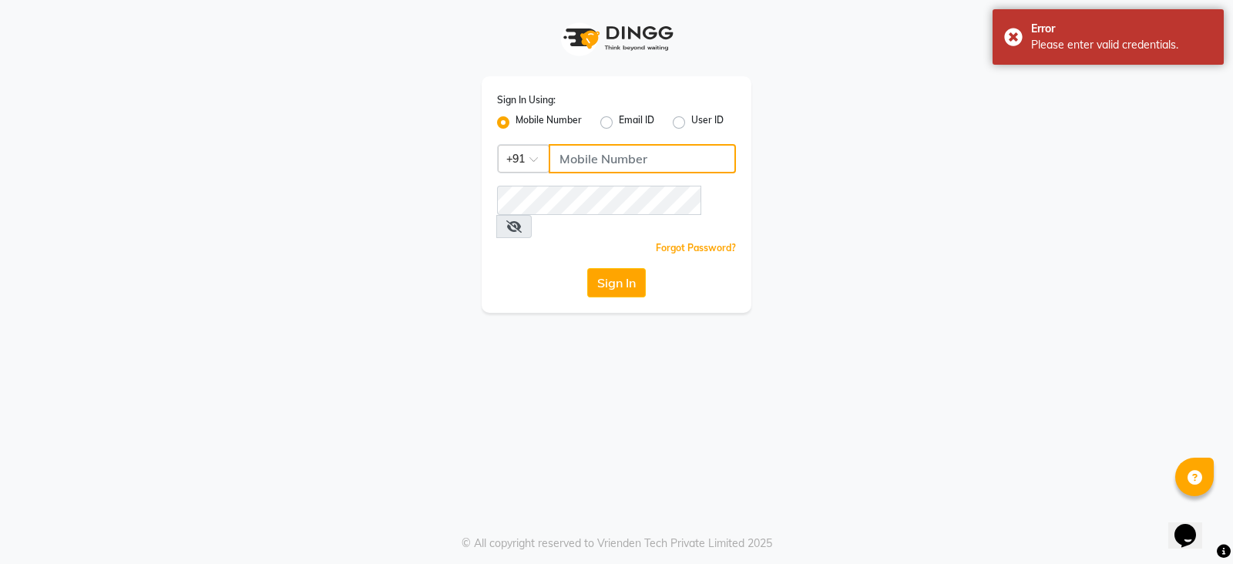
type input "7977990441"
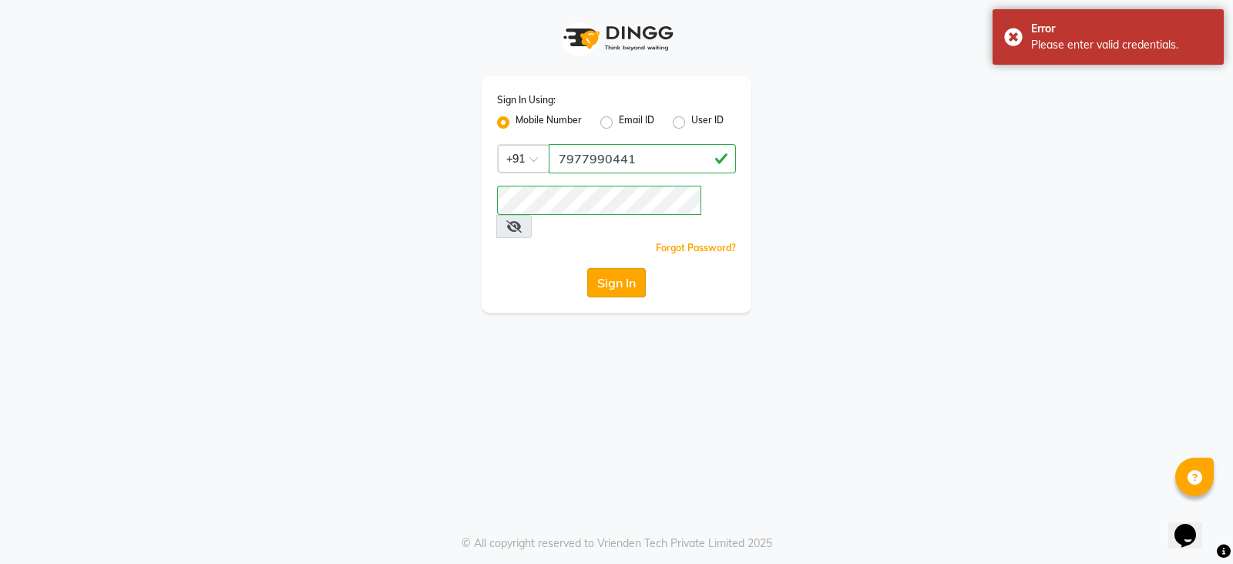
click at [623, 268] on button "Sign In" at bounding box center [616, 282] width 59 height 29
